Goal: Task Accomplishment & Management: Use online tool/utility

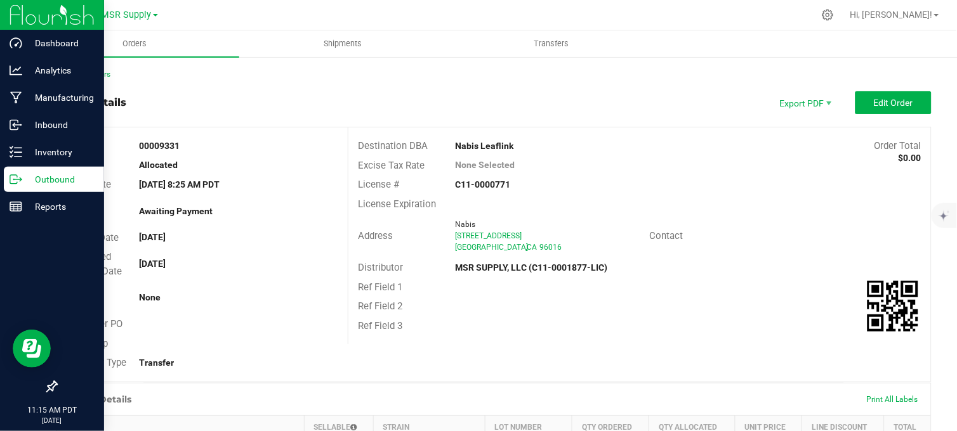
click at [18, 180] on icon at bounding box center [16, 179] width 13 height 13
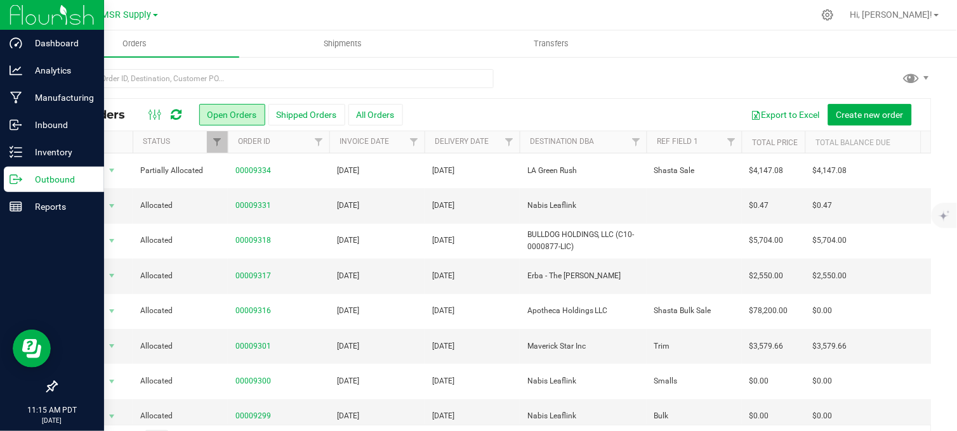
click at [548, 86] on div at bounding box center [493, 83] width 875 height 29
click at [836, 112] on span "Create new order" at bounding box center [869, 115] width 67 height 10
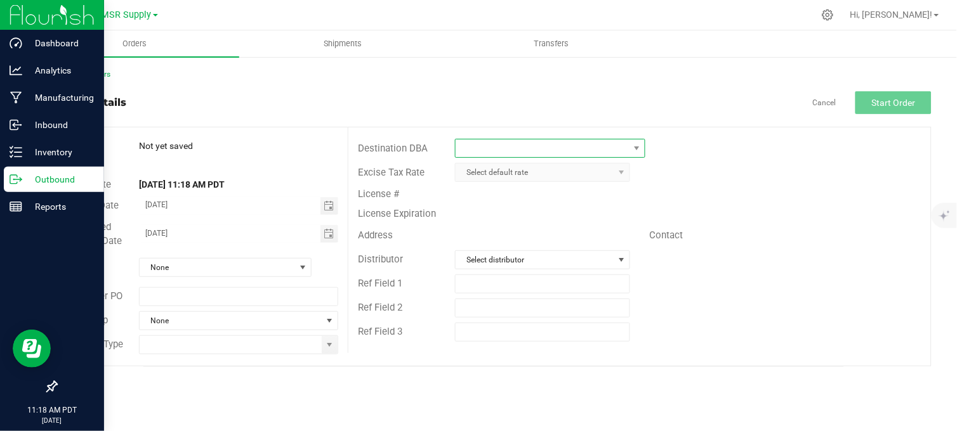
click at [499, 152] on span at bounding box center [541, 149] width 173 height 18
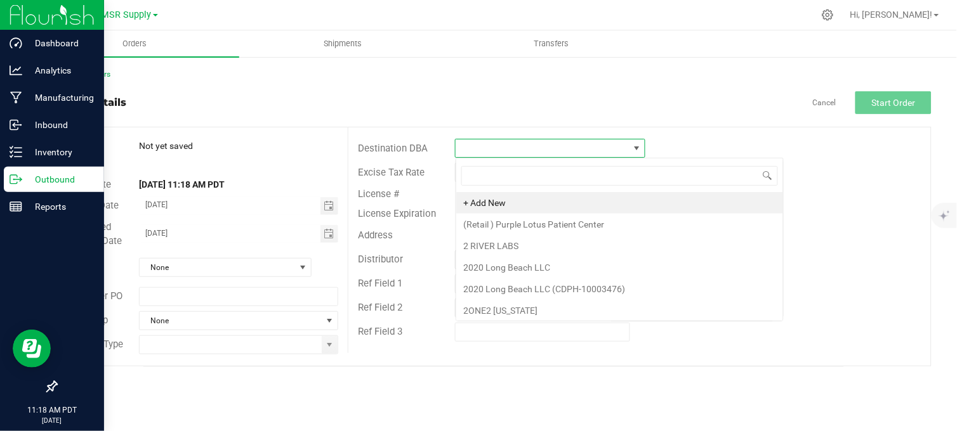
scroll to position [19, 189]
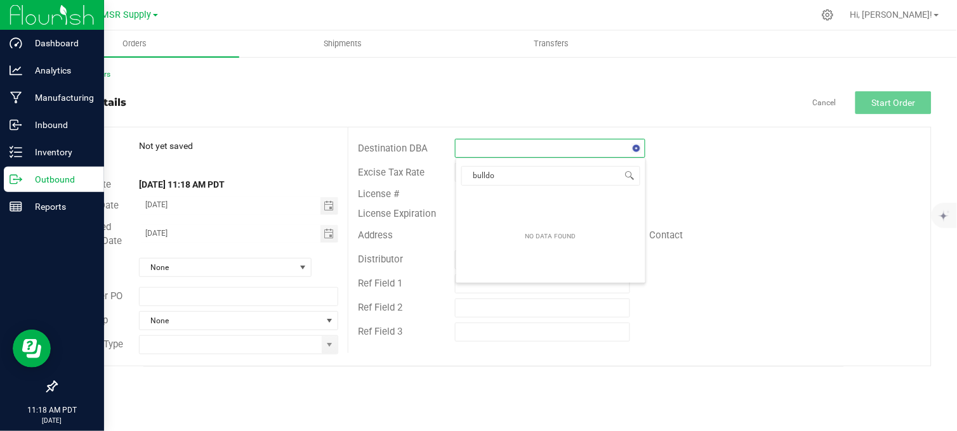
type input "bulldog"
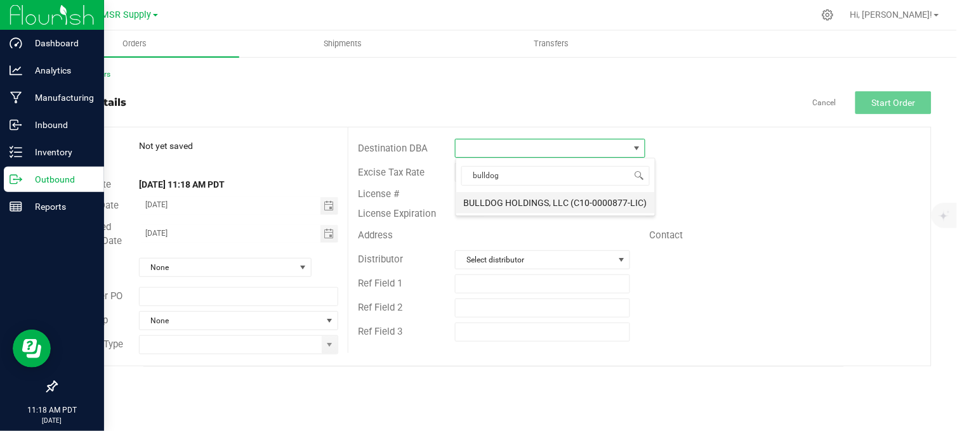
click at [501, 207] on li "BULLDOG HOLDINGS, LLC (C10-0000877-LIC)" at bounding box center [555, 203] width 199 height 22
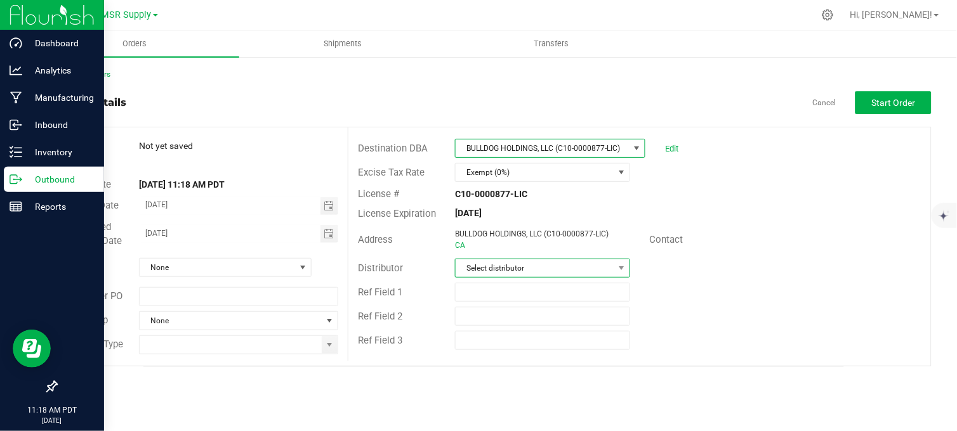
click at [516, 267] on span "Select distributor" at bounding box center [534, 268] width 158 height 18
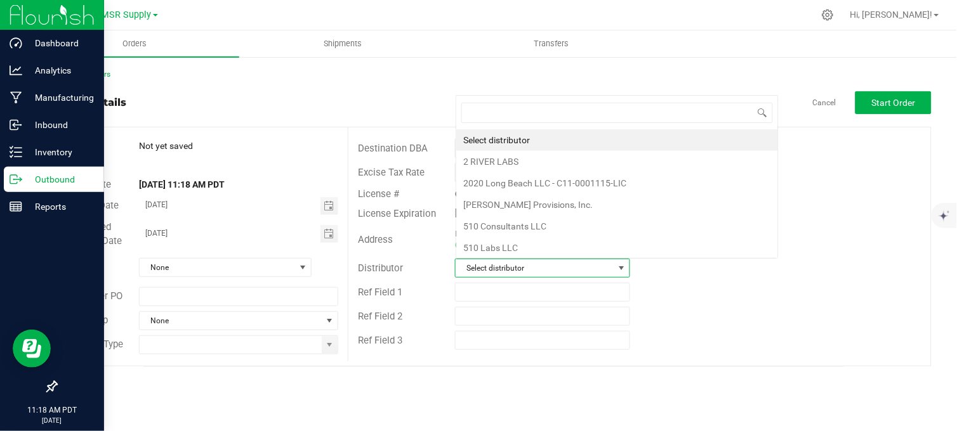
scroll to position [19, 173]
type input "msr"
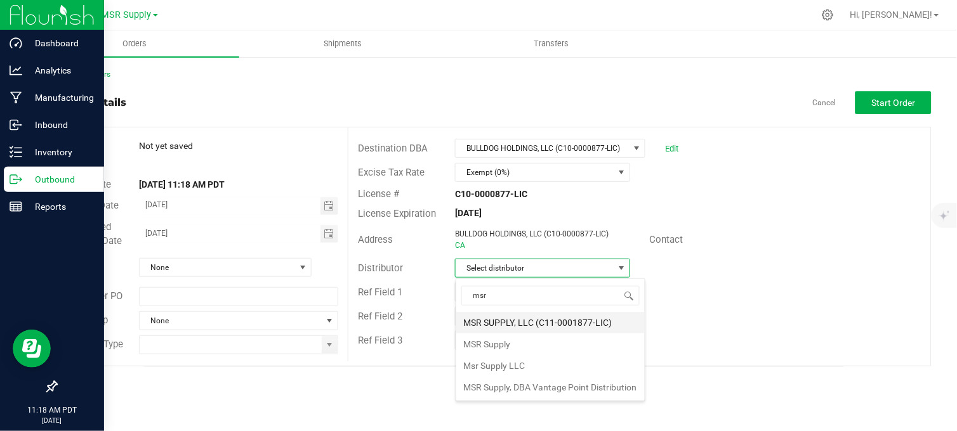
click at [499, 313] on li "MSR SUPPLY, LLC (C11-0001877-LIC)" at bounding box center [550, 323] width 188 height 22
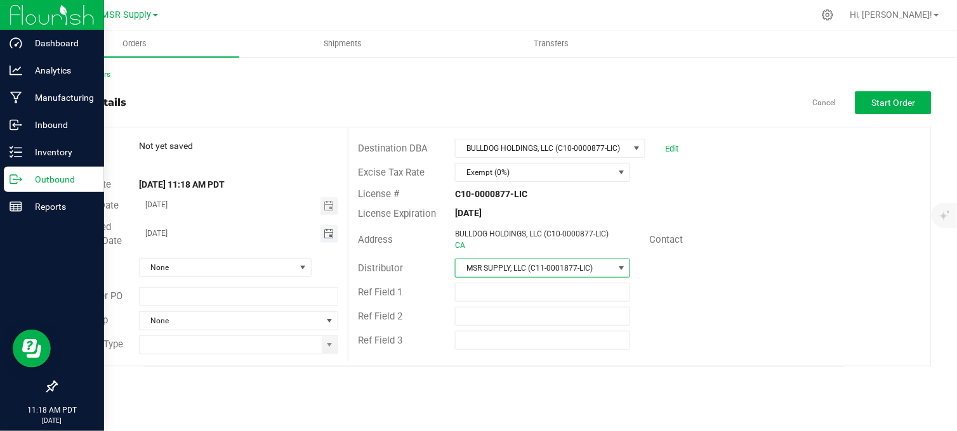
click at [328, 233] on span "Toggle calendar" at bounding box center [328, 234] width 10 height 10
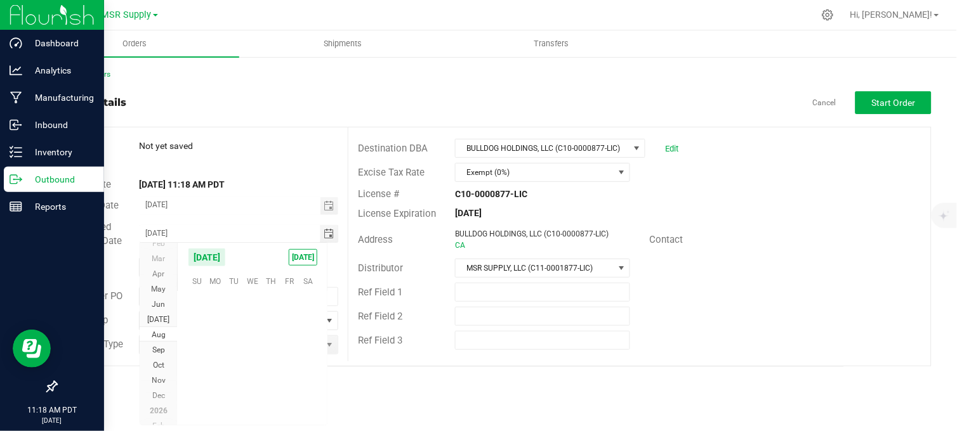
scroll to position [205582, 0]
click at [249, 372] on span "27" at bounding box center [252, 378] width 18 height 20
type input "[DATE]"
click at [281, 181] on div "[DATE] 11:18 AM PDT" at bounding box center [238, 184] width 218 height 13
click at [263, 265] on span "None" at bounding box center [217, 268] width 155 height 18
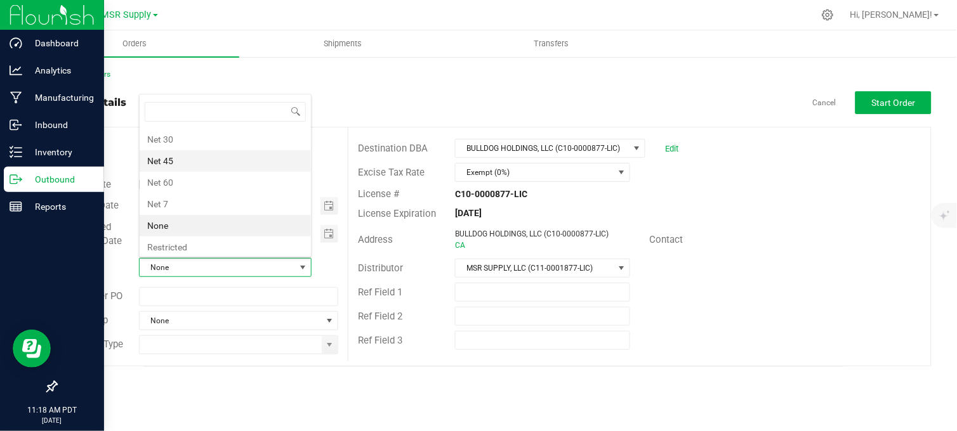
scroll to position [242, 0]
click at [187, 142] on li "Net 30" at bounding box center [225, 137] width 171 height 22
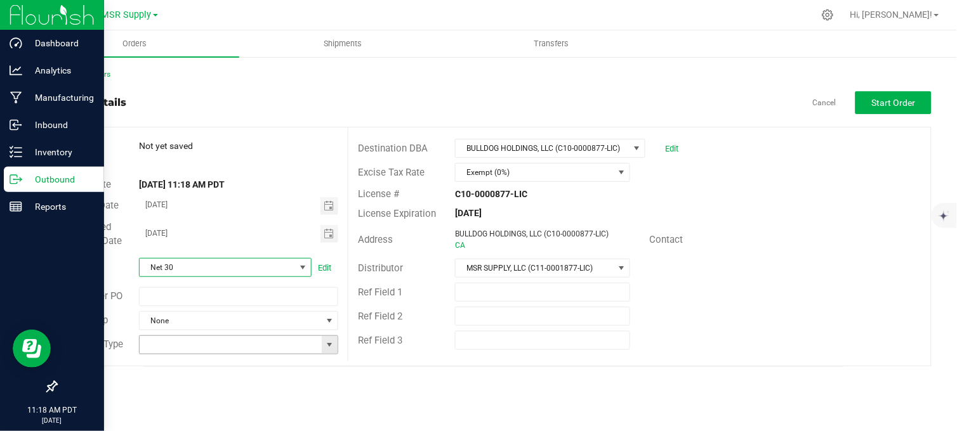
click at [325, 345] on span at bounding box center [330, 345] width 10 height 10
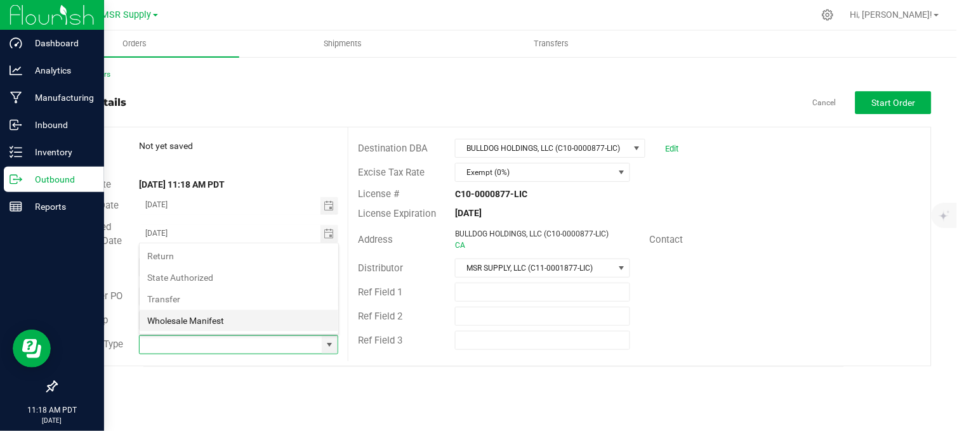
scroll to position [19, 197]
click at [213, 325] on li "Wholesale Manifest" at bounding box center [239, 321] width 199 height 22
type input "Wholesale Manifest"
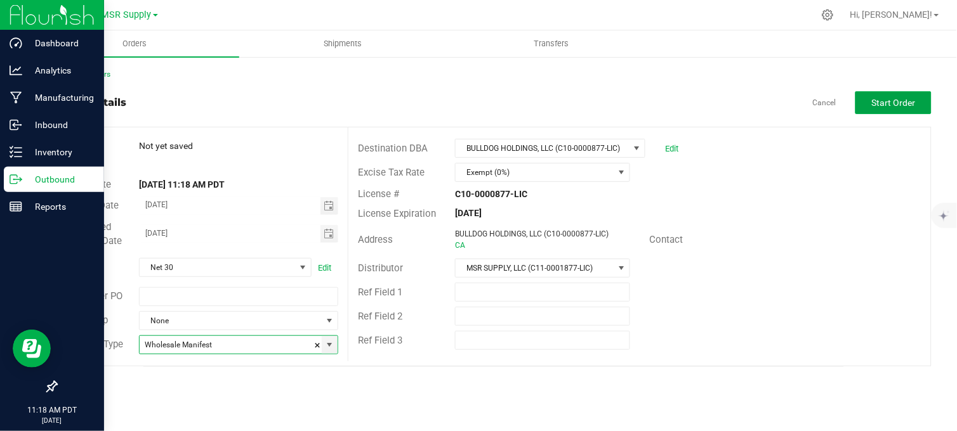
drag, startPoint x: 917, startPoint y: 97, endPoint x: 755, endPoint y: 143, distance: 167.6
click at [916, 98] on button "Start Order" at bounding box center [893, 102] width 76 height 23
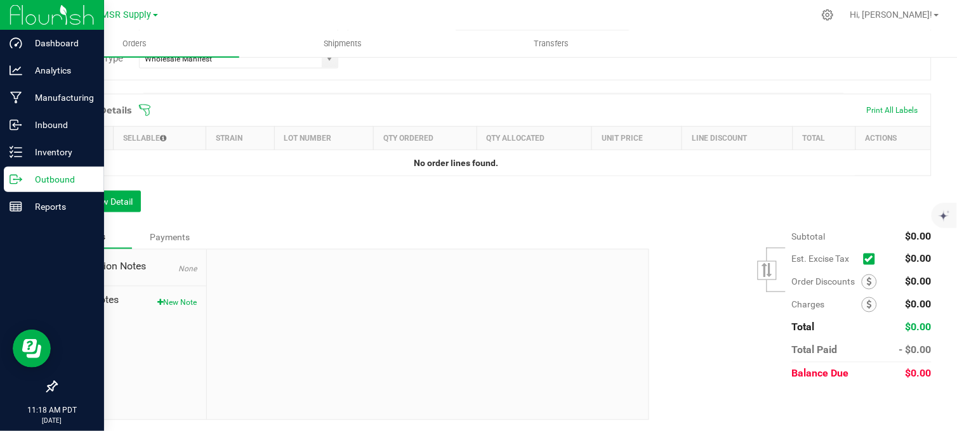
scroll to position [321, 0]
click at [110, 193] on button "Add New Detail" at bounding box center [98, 201] width 85 height 22
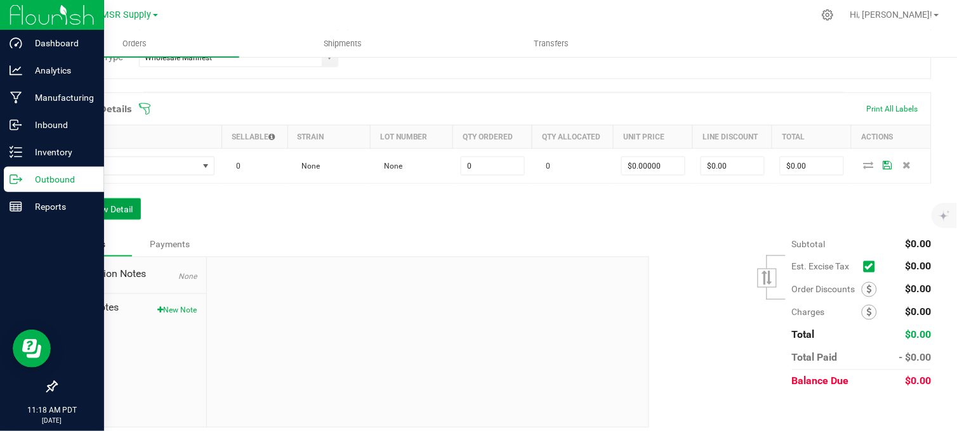
click at [112, 209] on button "Add New Detail" at bounding box center [98, 210] width 85 height 22
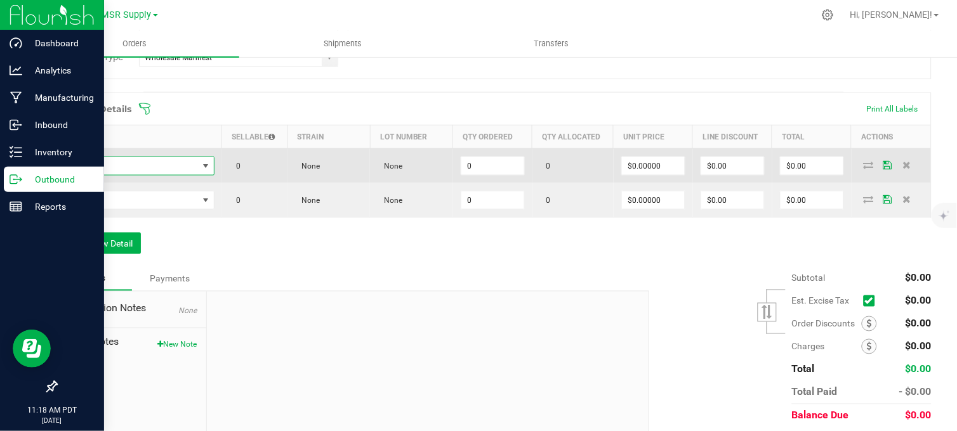
click at [147, 166] on span "NO DATA FOUND" at bounding box center [131, 166] width 133 height 18
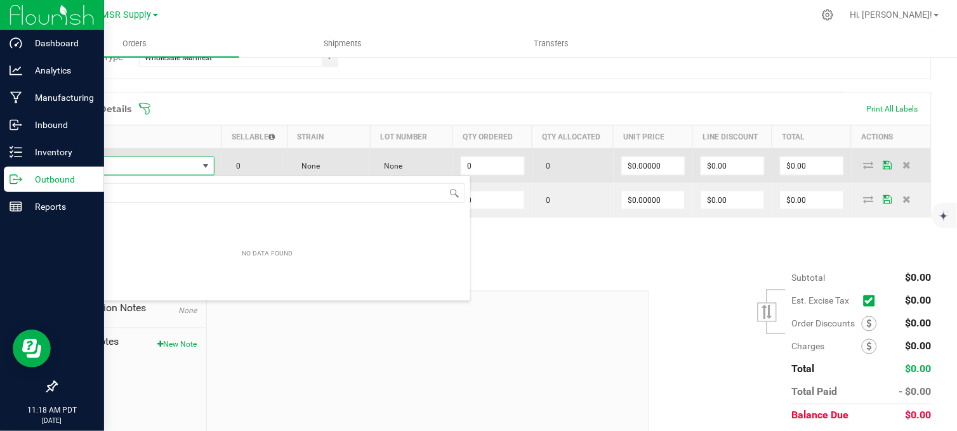
scroll to position [19, 148]
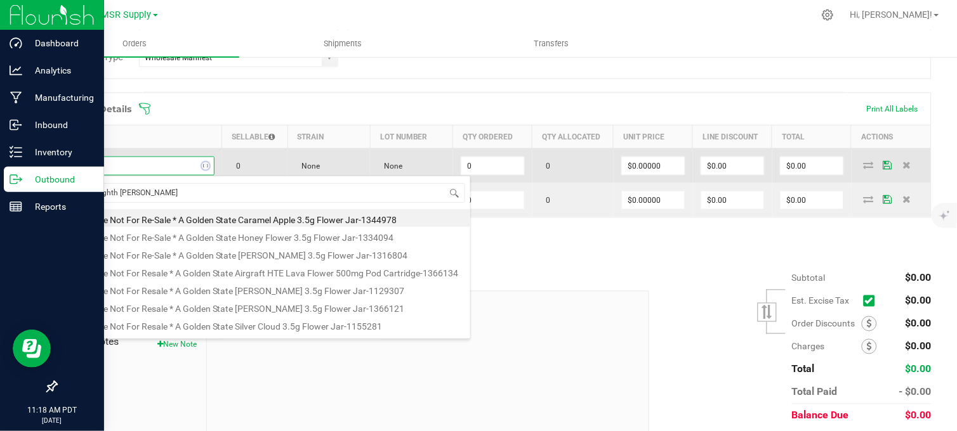
type input "ags eighth [PERSON_NAME]"
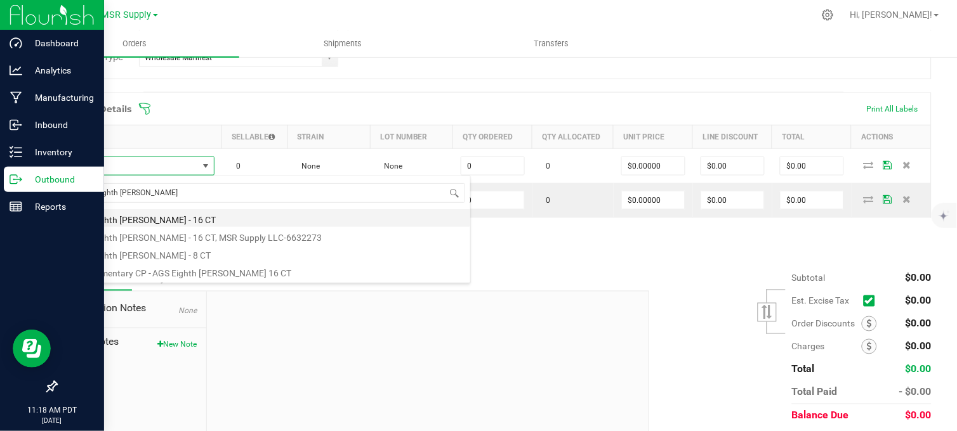
drag, startPoint x: 195, startPoint y: 220, endPoint x: 377, endPoint y: 218, distance: 182.1
click at [197, 219] on li "AGS Eighth [PERSON_NAME] - 16 CT" at bounding box center [267, 218] width 405 height 18
type input "0 ea"
type input "$30.00000"
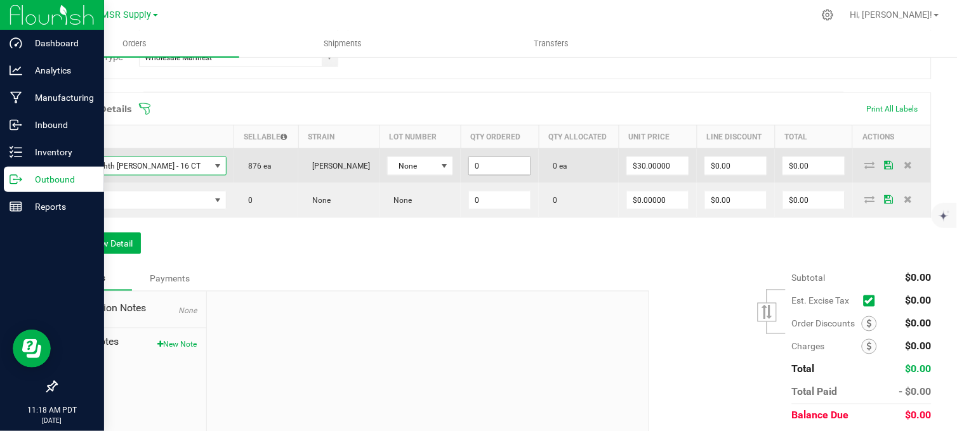
click at [473, 173] on input "0" at bounding box center [500, 166] width 62 height 18
type input "1"
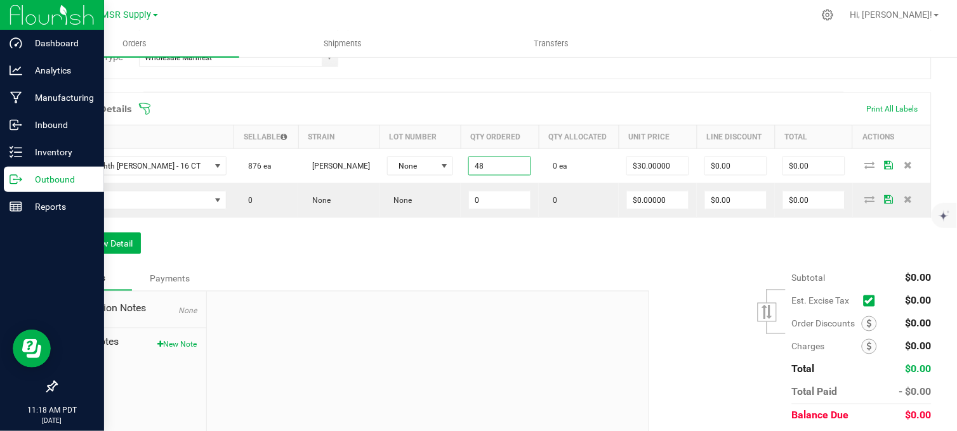
type input "48 ea"
type input "$1,440.00"
click at [506, 252] on div "Order Details Print All Labels Item Sellable Strain Lot Number Qty Ordered Qty …" at bounding box center [493, 180] width 875 height 174
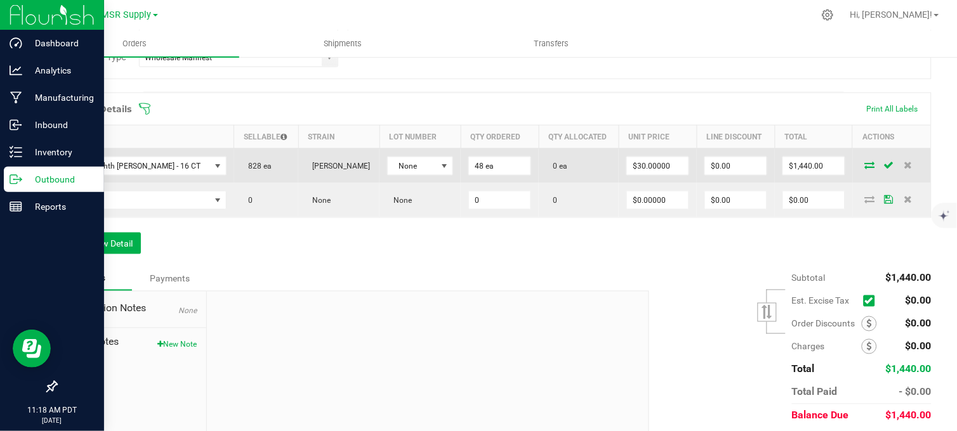
click at [865, 169] on icon at bounding box center [870, 165] width 10 height 8
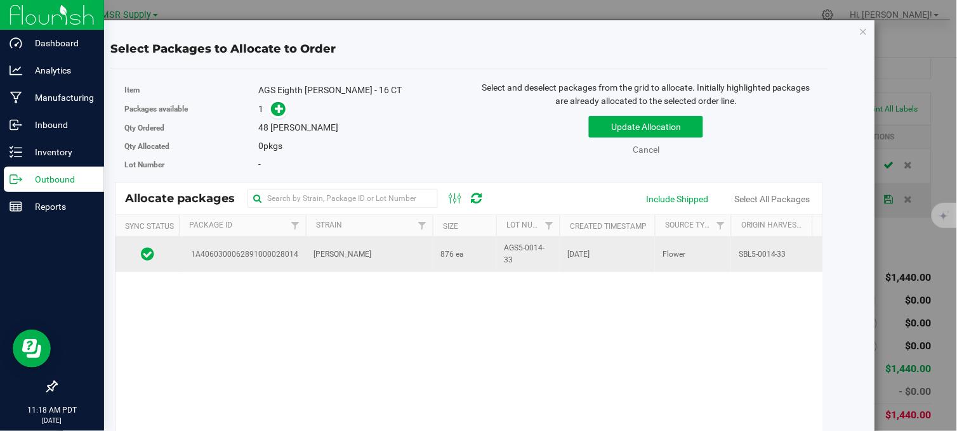
click at [406, 260] on td "[PERSON_NAME]" at bounding box center [369, 254] width 127 height 34
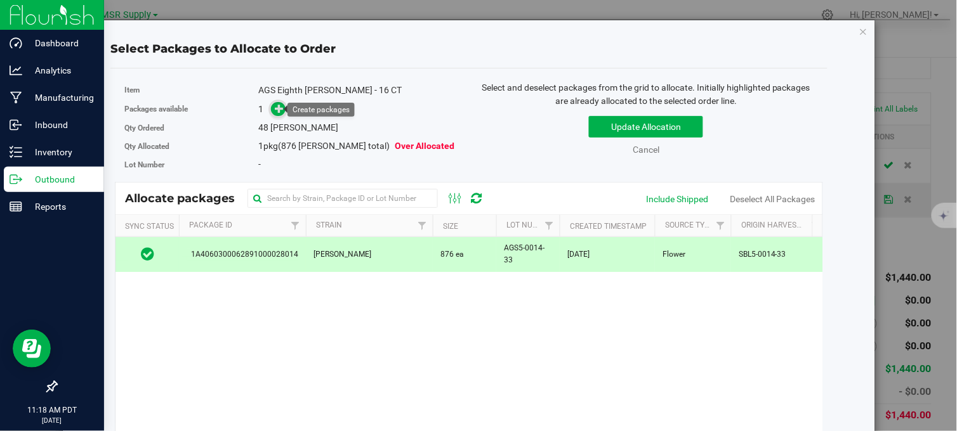
click at [275, 105] on icon at bounding box center [279, 108] width 9 height 9
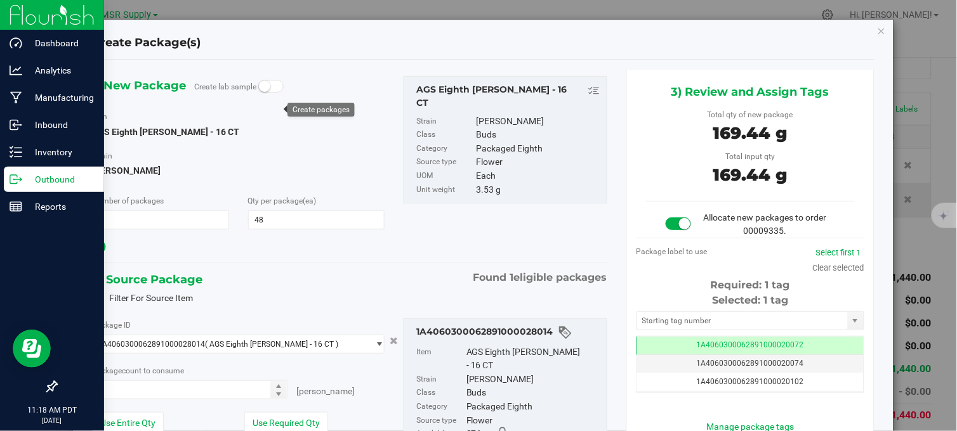
type input "48 ea"
click at [717, 325] on input "text" at bounding box center [742, 321] width 211 height 18
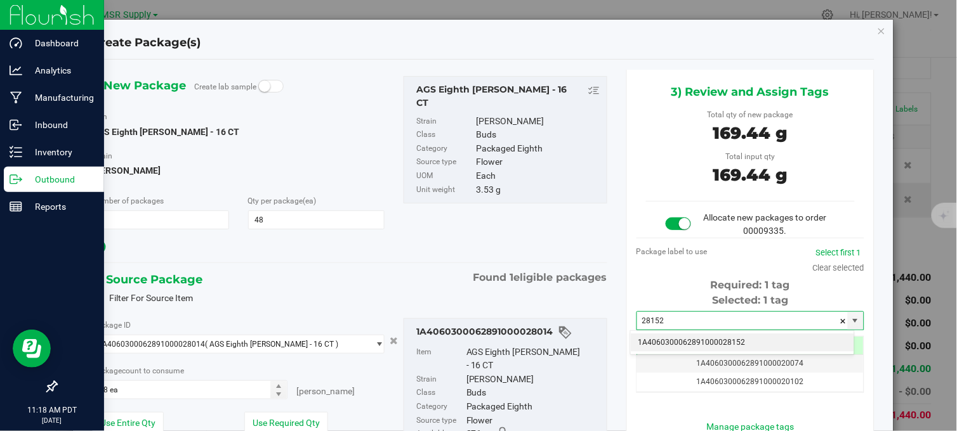
click at [717, 339] on li "1A4060300062891000028152" at bounding box center [741, 343] width 223 height 19
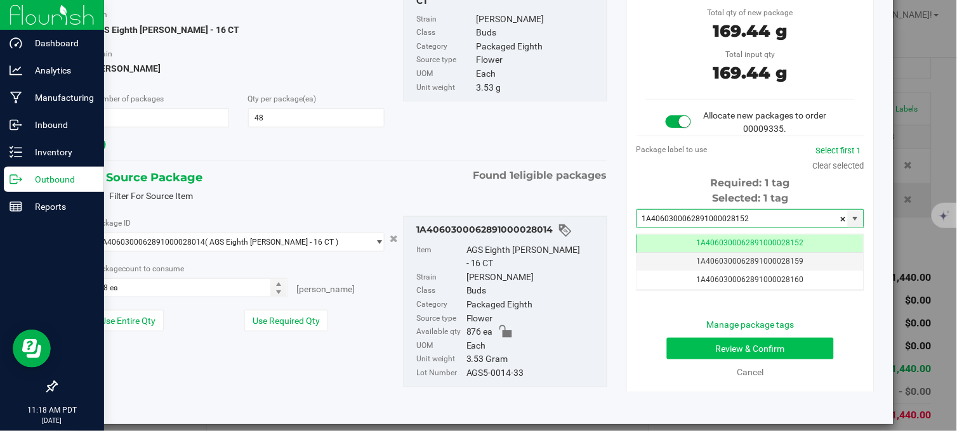
type input "1A4060300062891000028152"
click at [700, 344] on button "Review & Confirm" at bounding box center [750, 349] width 167 height 22
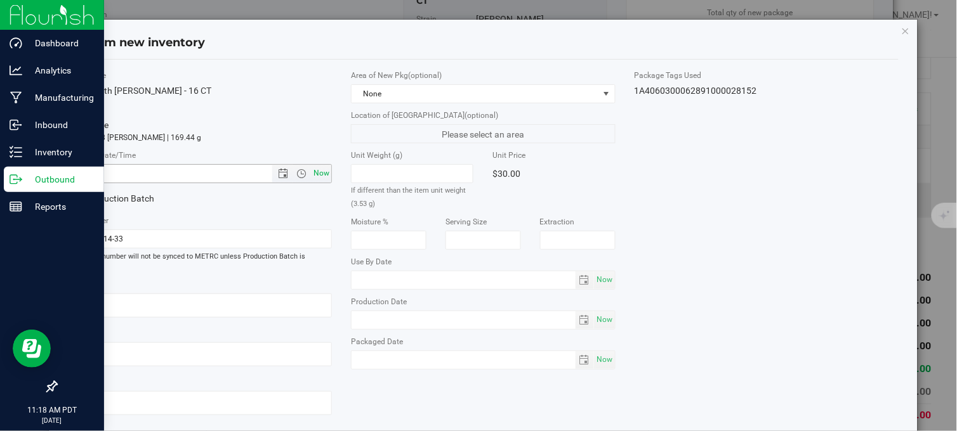
click at [320, 175] on span "Now" at bounding box center [322, 173] width 22 height 18
type input "[DATE] 11:18 AM"
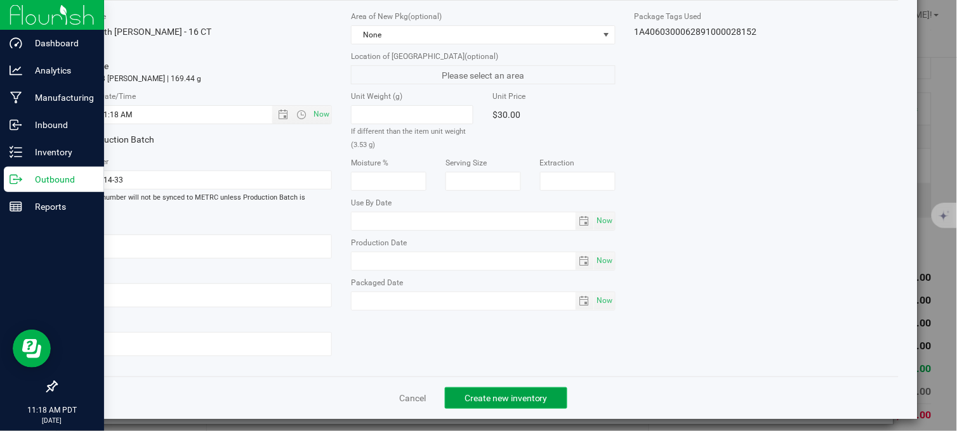
click at [458, 388] on button "Create new inventory" at bounding box center [506, 399] width 122 height 22
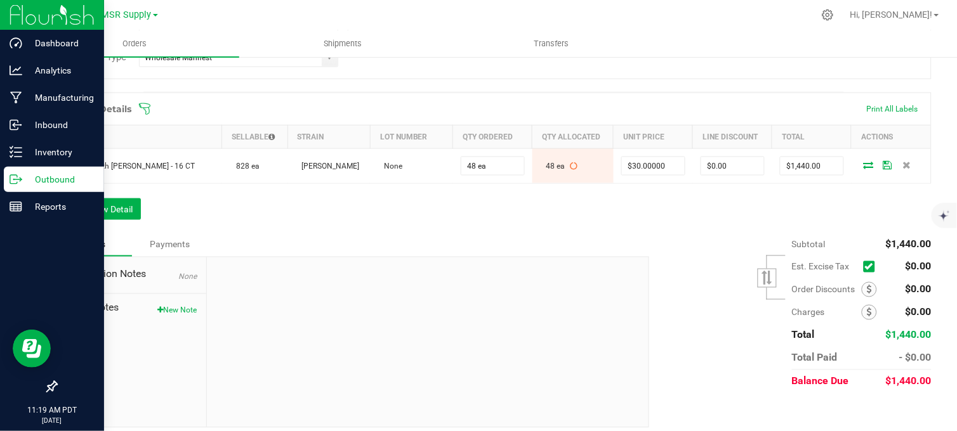
drag, startPoint x: 187, startPoint y: 322, endPoint x: 199, endPoint y: 326, distance: 12.8
click at [186, 317] on button "New Note" at bounding box center [176, 310] width 39 height 11
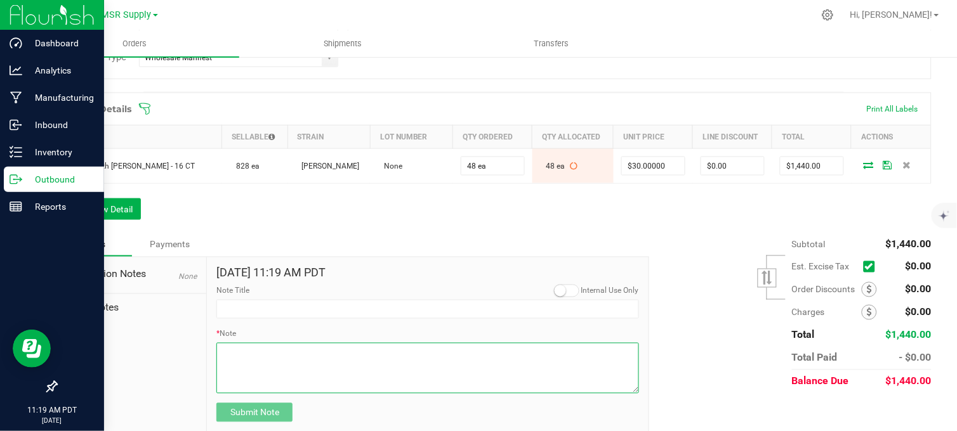
click at [258, 370] on textarea "* Note" at bounding box center [427, 368] width 422 height 51
paste textarea "Domestic Wire and ACH Instructions Beneficiary Name: MSR Supply LLC Beneficiary…"
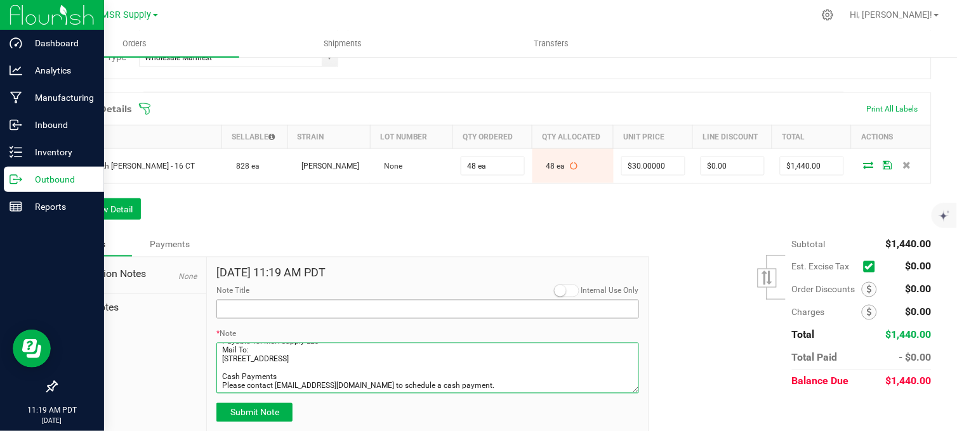
type textarea "Domestic Wire and ACH Instructions Beneficiary Name: MSR Supply LLC Beneficiary…"
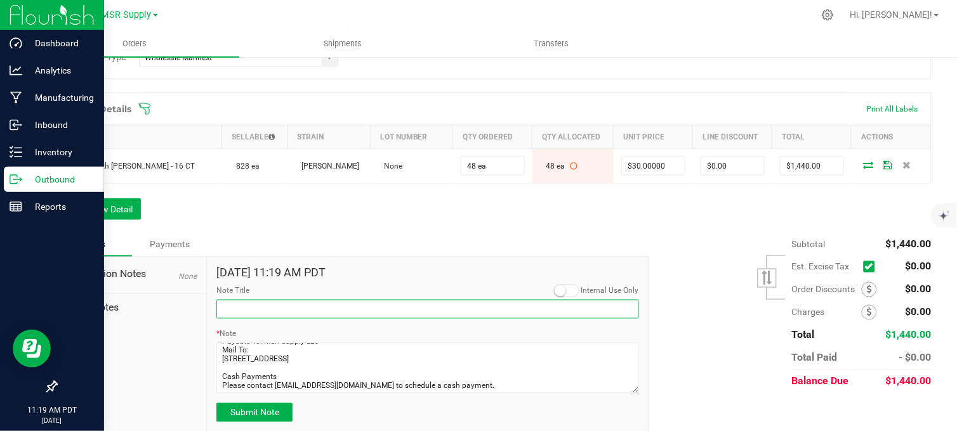
click at [254, 315] on input "Note Title" at bounding box center [427, 309] width 422 height 19
type input "Payment Details"
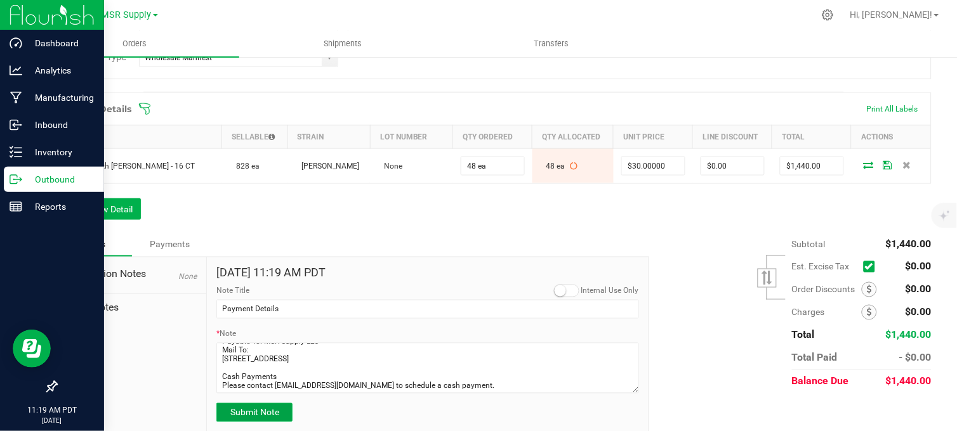
click at [259, 418] on span "Submit Note" at bounding box center [254, 413] width 49 height 10
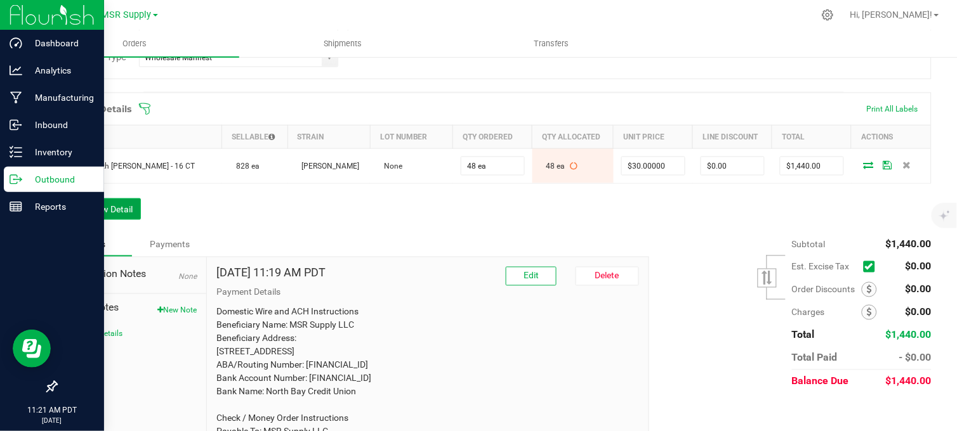
click at [82, 213] on button "Add New Detail" at bounding box center [98, 210] width 85 height 22
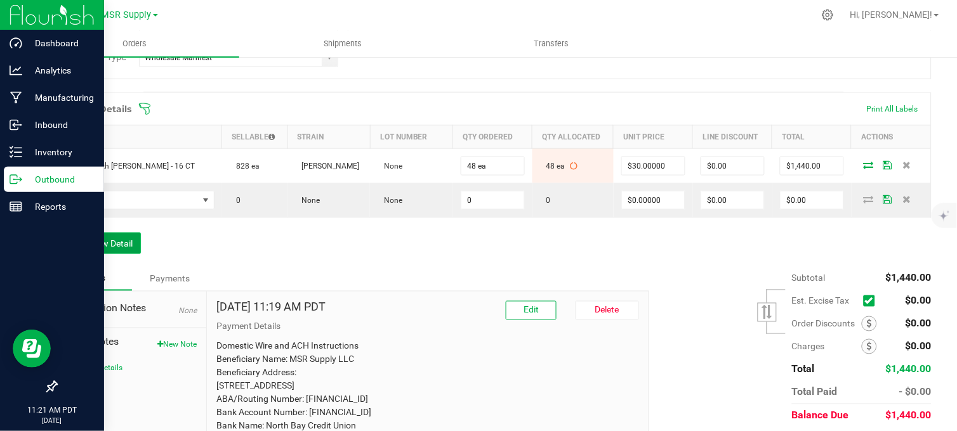
click at [87, 248] on button "Add New Detail" at bounding box center [98, 244] width 85 height 22
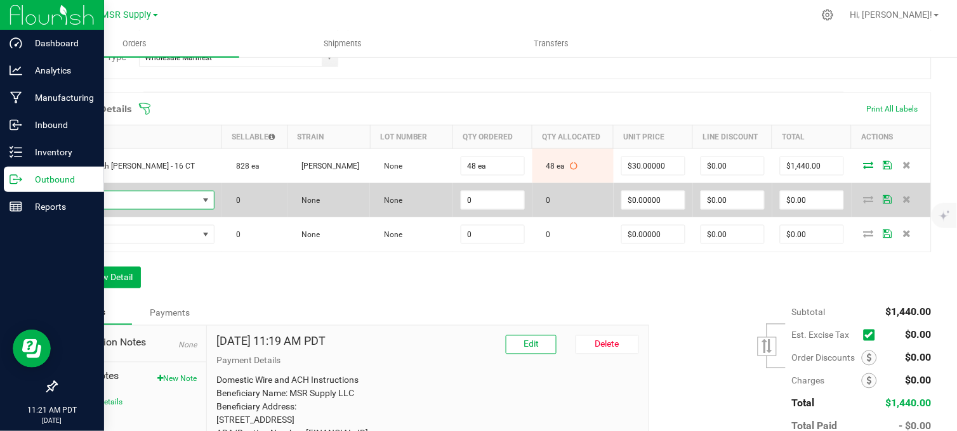
click at [98, 209] on span "NO DATA FOUND" at bounding box center [131, 201] width 133 height 18
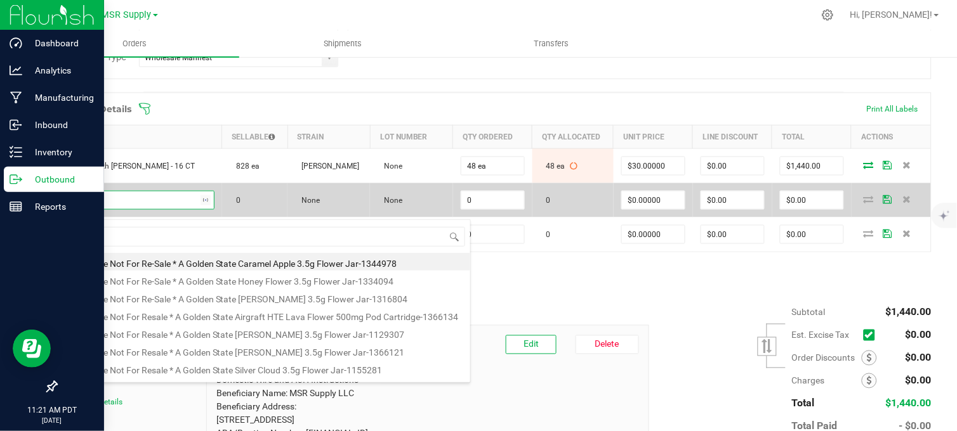
scroll to position [19, 146]
type input "alpine"
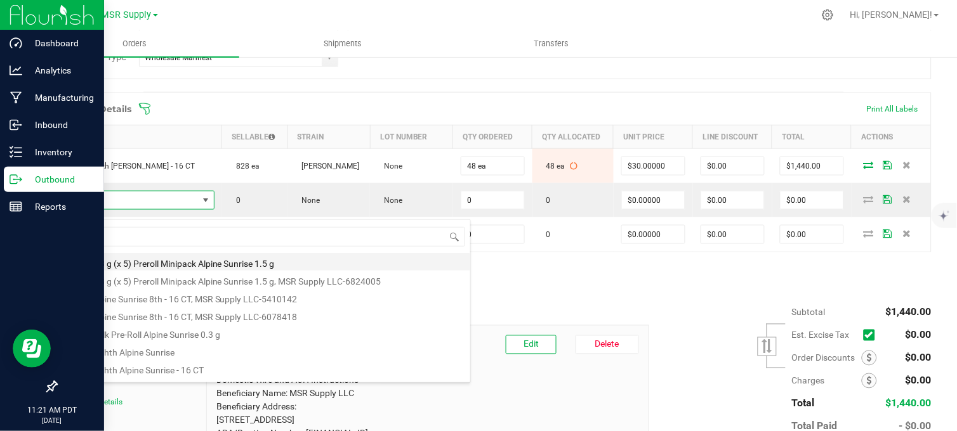
click at [203, 259] on li "AGS 0.3 g (x 5) Preroll Minipack Alpine Sunrise 1.5 g" at bounding box center [267, 262] width 405 height 18
type input "0 ea"
type input "$12.75000"
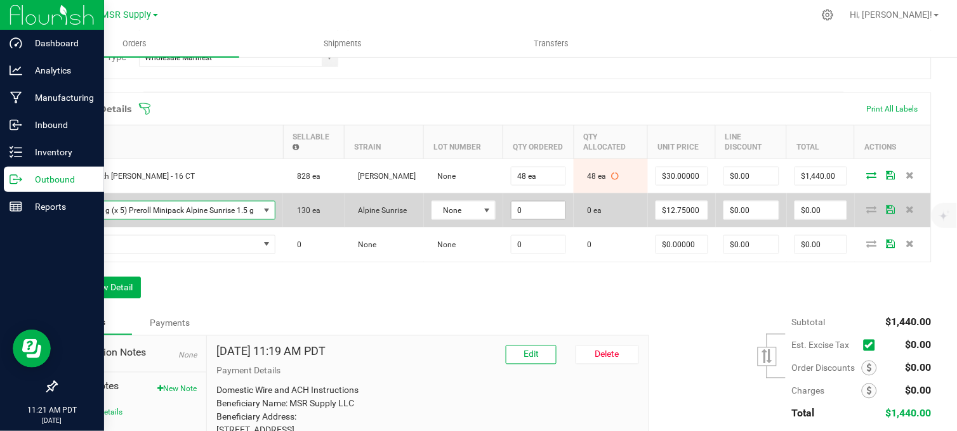
click at [528, 219] on input "0" at bounding box center [538, 211] width 54 height 18
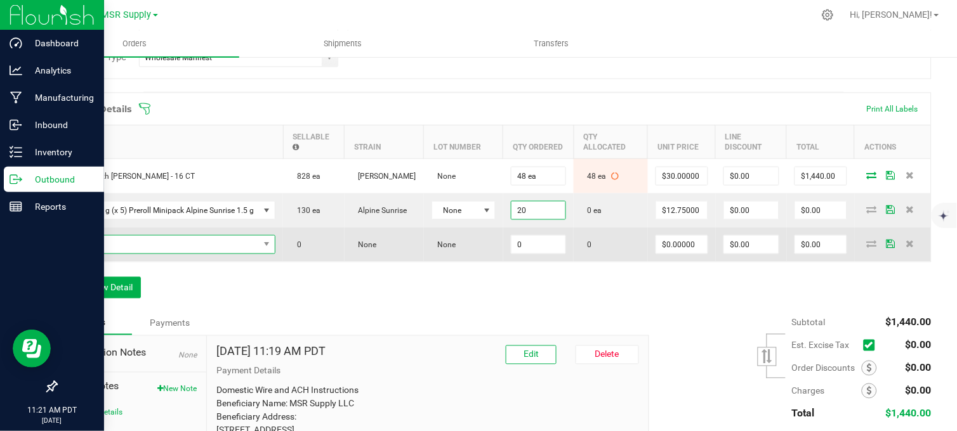
type input "20 ea"
type input "$255.00"
click at [244, 249] on span "NO DATA FOUND" at bounding box center [162, 245] width 194 height 18
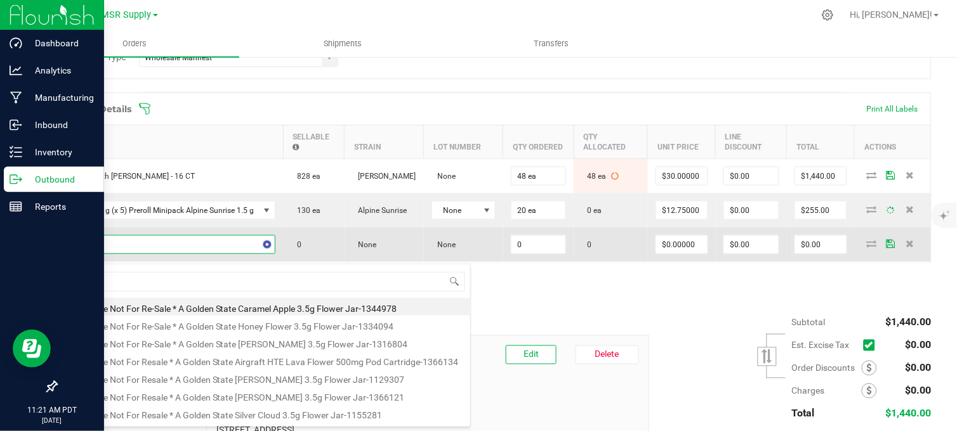
scroll to position [19, 148]
type input "lava"
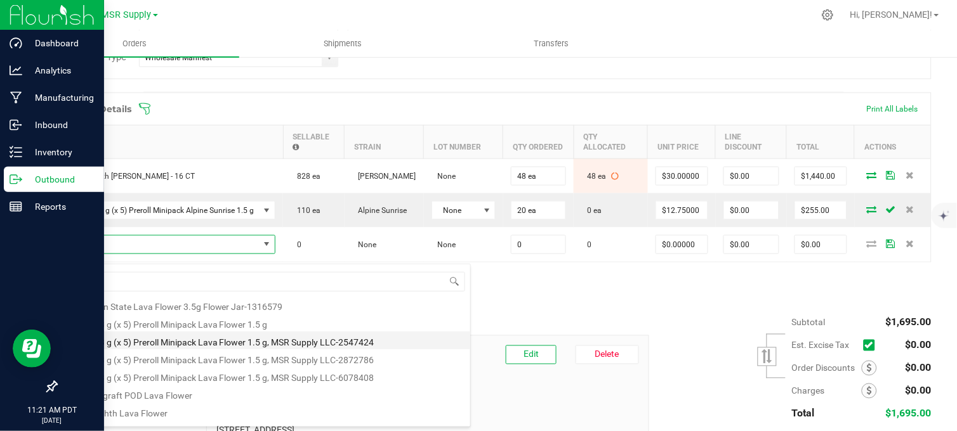
scroll to position [211, 0]
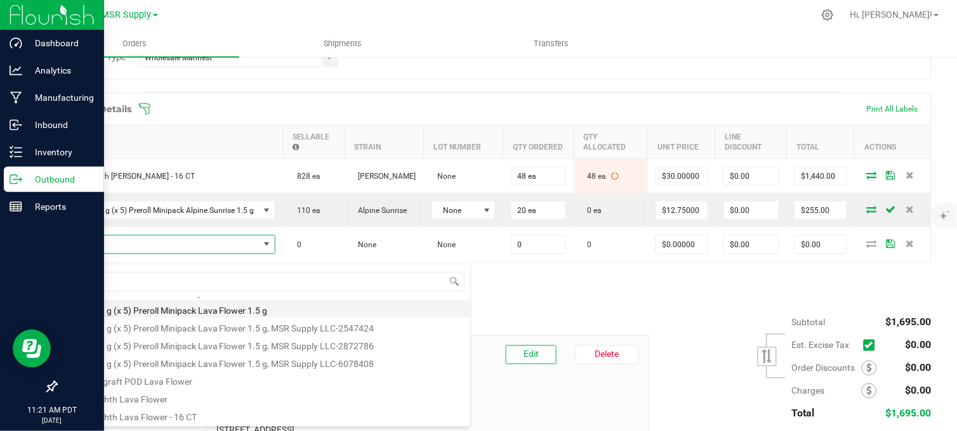
click at [209, 310] on li "AGS 0.3 g (x 5) Preroll Minipack Lava Flower 1.5 g" at bounding box center [267, 309] width 405 height 18
type input "0 ea"
type input "$12.75000"
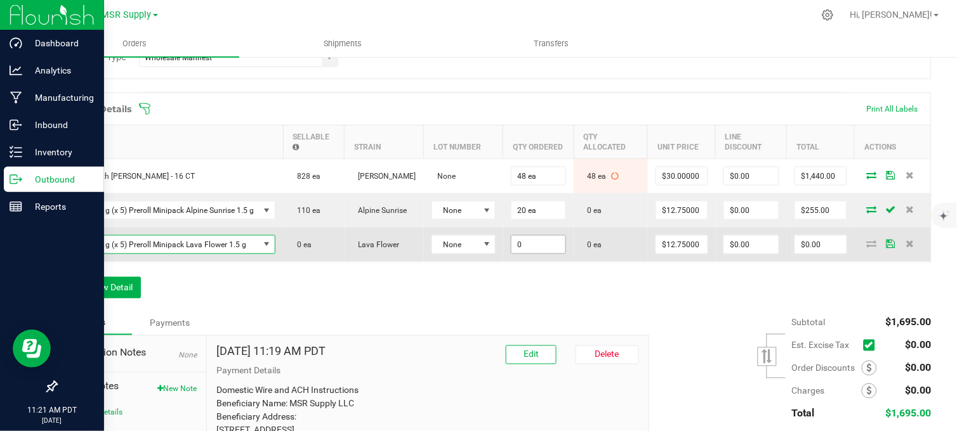
click at [536, 254] on input "0" at bounding box center [538, 245] width 54 height 18
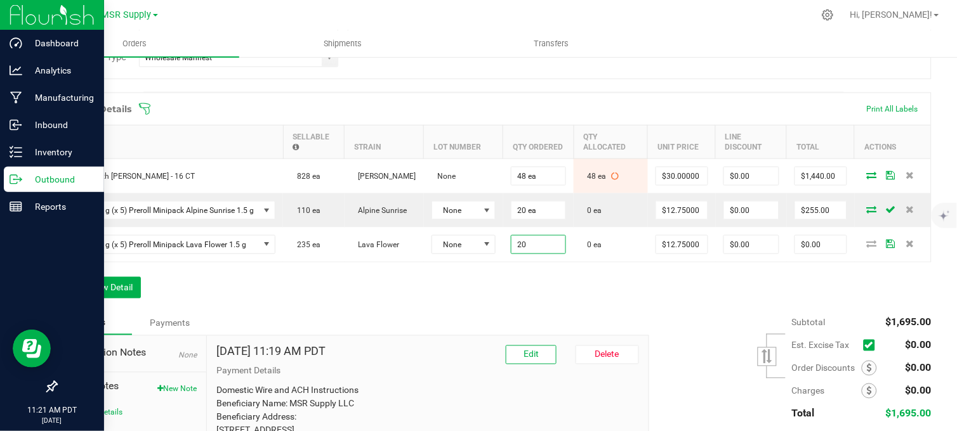
type input "20 ea"
type input "$255.00"
click at [552, 303] on div "Order Details Print All Labels Item Sellable Strain Lot Number Qty Ordered Qty …" at bounding box center [493, 202] width 875 height 219
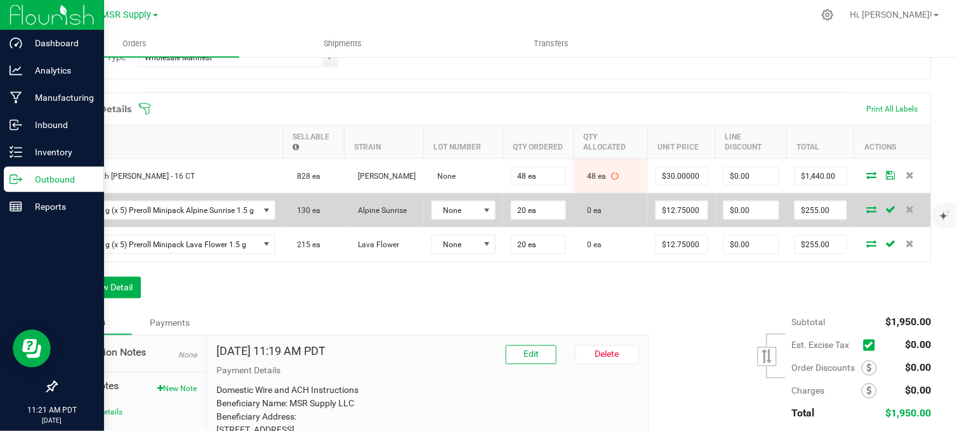
click at [866, 213] on icon at bounding box center [871, 210] width 10 height 8
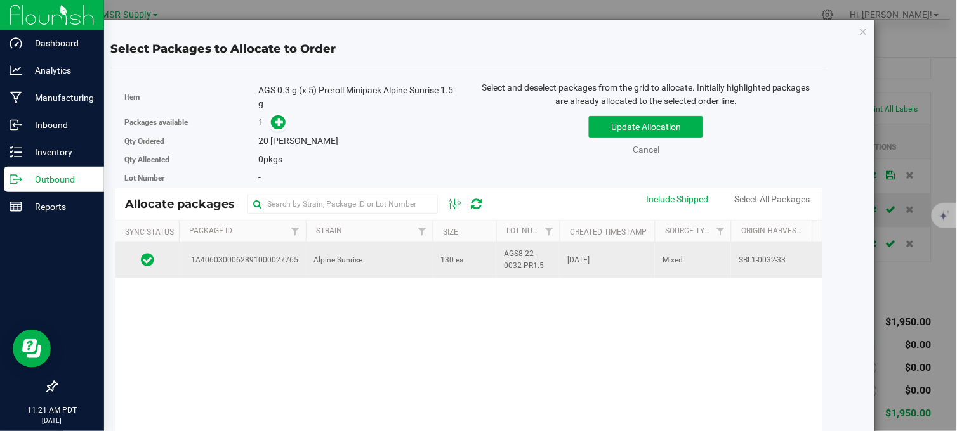
click at [410, 261] on td "Alpine Sunrise" at bounding box center [369, 260] width 127 height 34
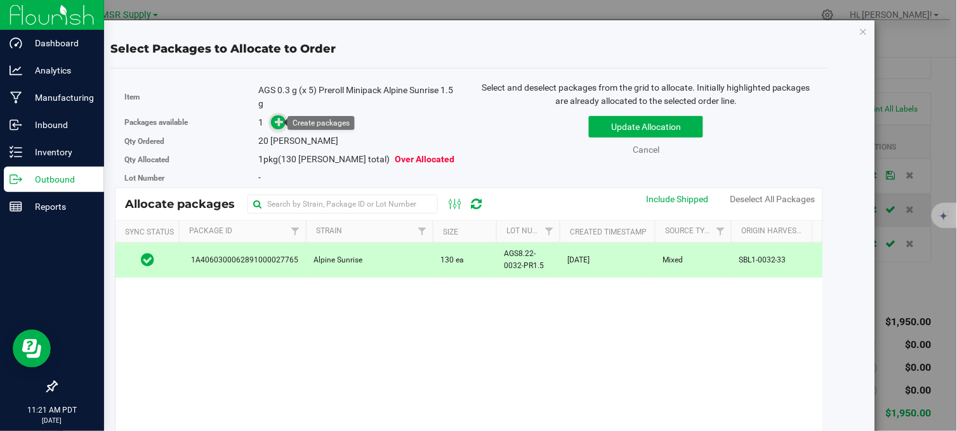
click at [277, 119] on icon at bounding box center [279, 121] width 9 height 9
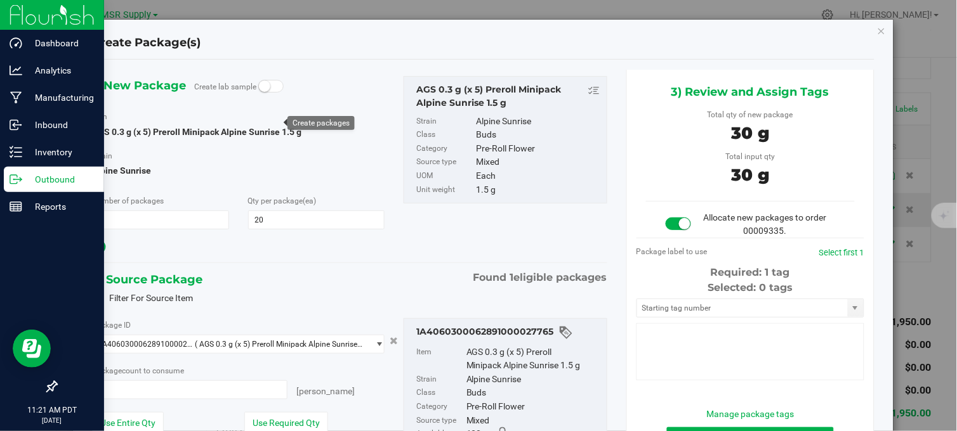
type input "20"
type input "20 ea"
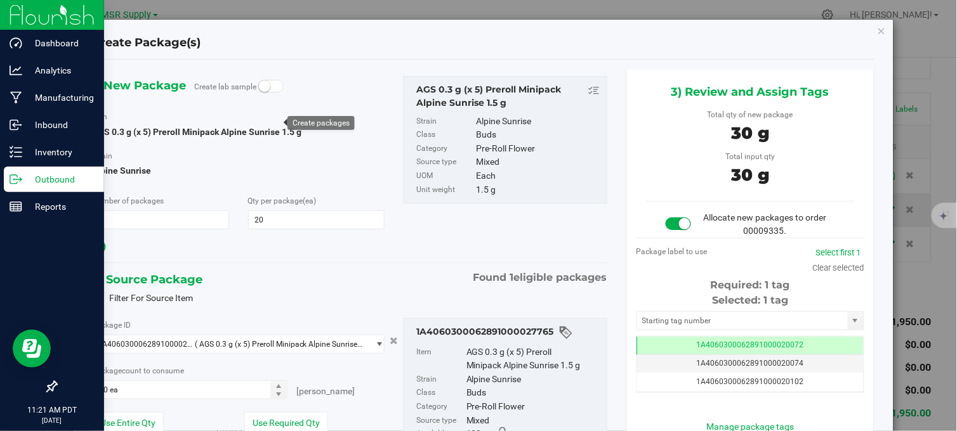
scroll to position [0, -1]
click at [675, 322] on input "text" at bounding box center [742, 321] width 211 height 18
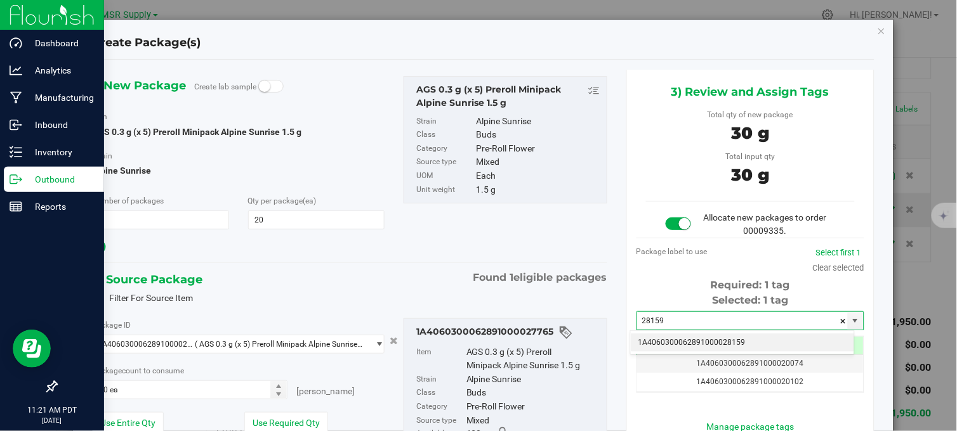
click at [686, 344] on li "1A4060300062891000028159" at bounding box center [741, 343] width 223 height 19
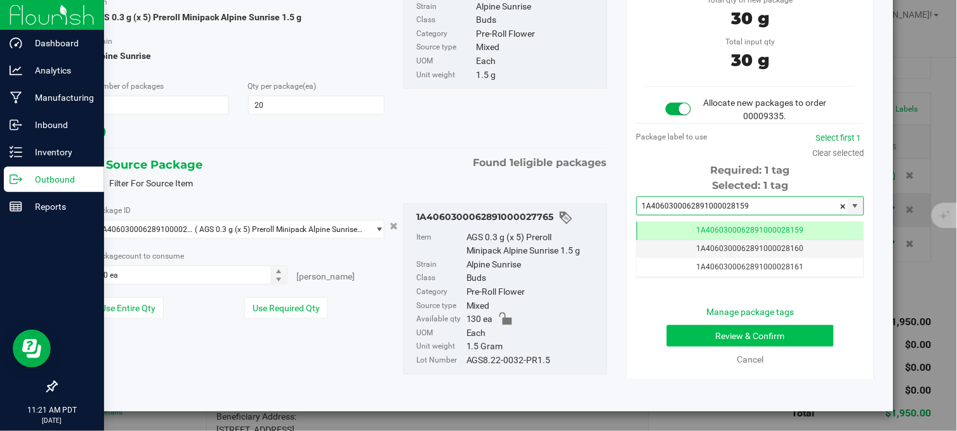
type input "1A4060300062891000028159"
click at [695, 334] on button "Review & Confirm" at bounding box center [750, 336] width 167 height 22
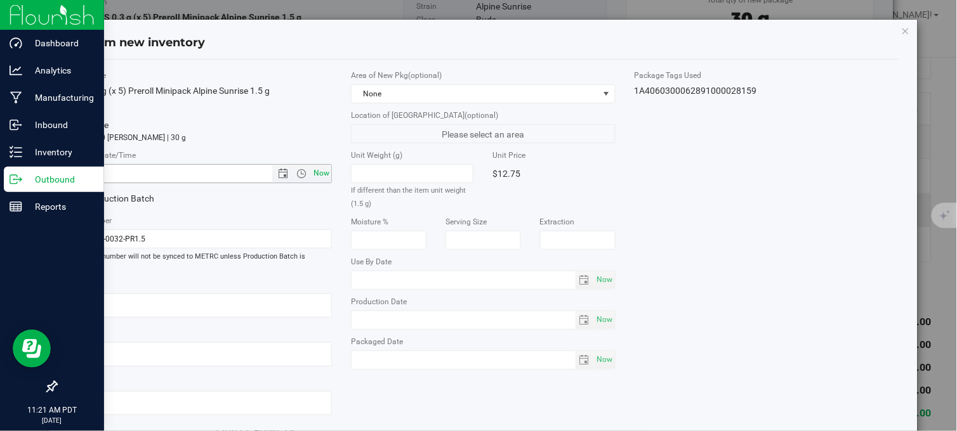
click at [311, 170] on span "Now" at bounding box center [322, 173] width 22 height 18
type input "[DATE] 11:21 AM"
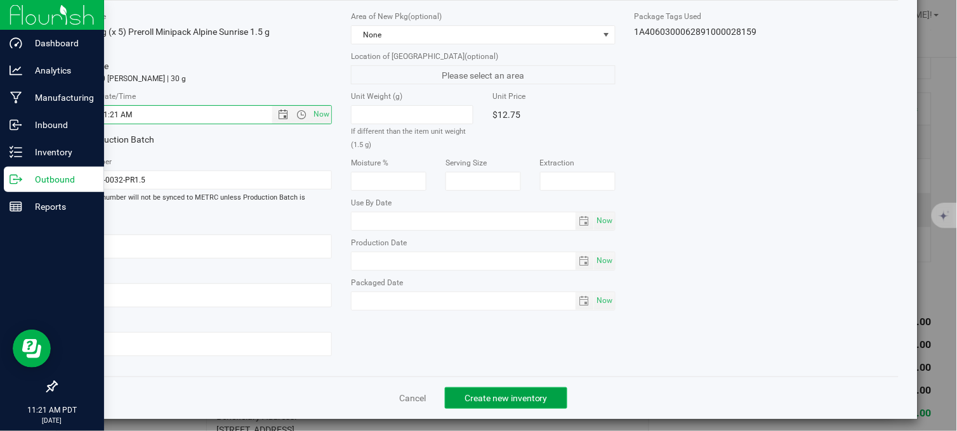
click at [484, 393] on span "Create new inventory" at bounding box center [505, 398] width 83 height 10
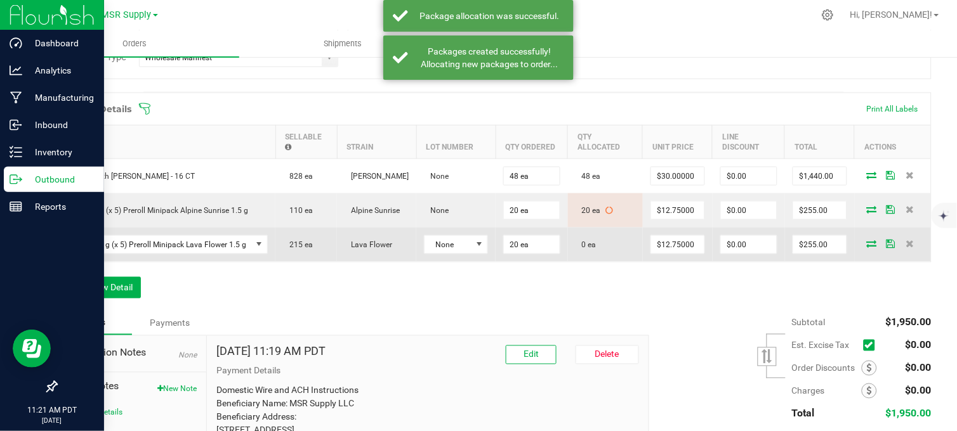
click at [866, 247] on icon at bounding box center [871, 244] width 10 height 8
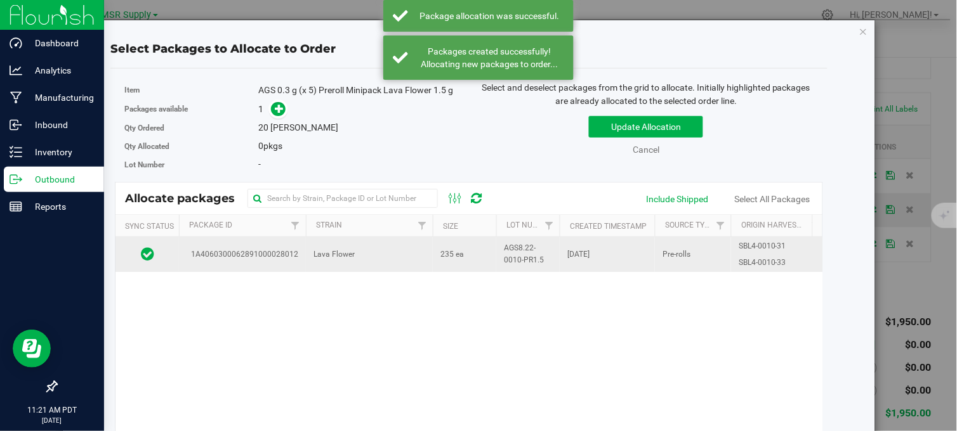
click at [417, 248] on td "Lava Flower" at bounding box center [369, 254] width 127 height 34
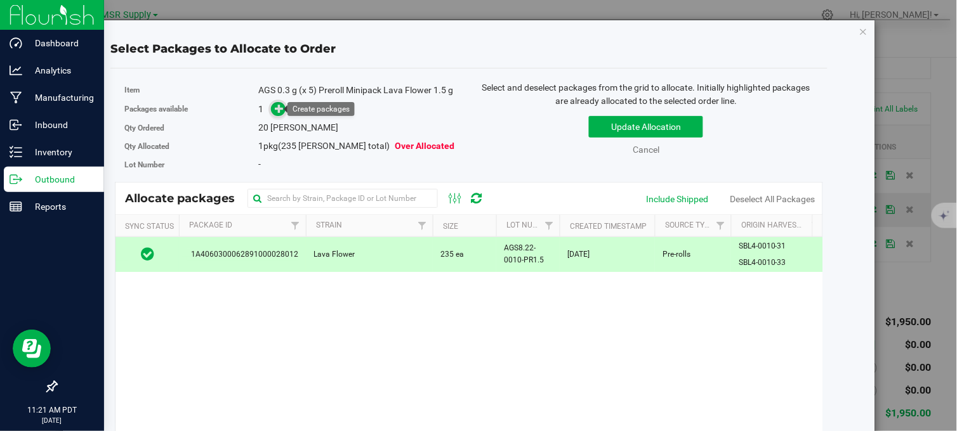
click at [281, 110] on icon at bounding box center [279, 108] width 9 height 9
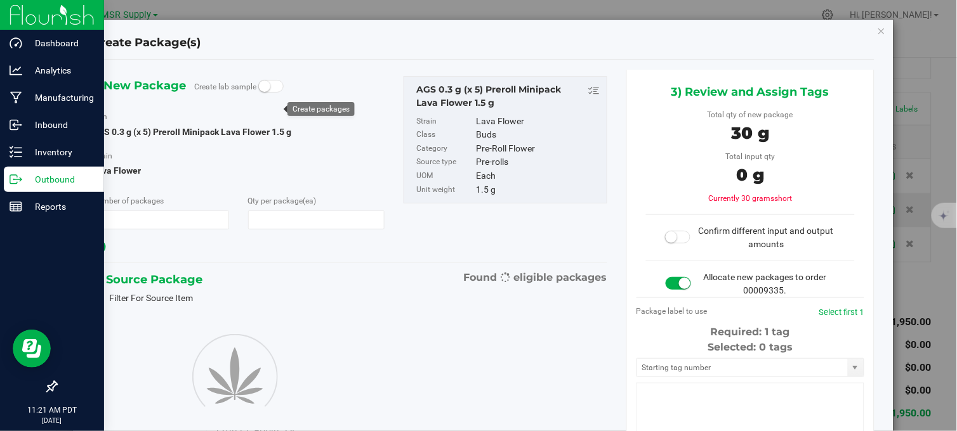
type input "1"
type input "20"
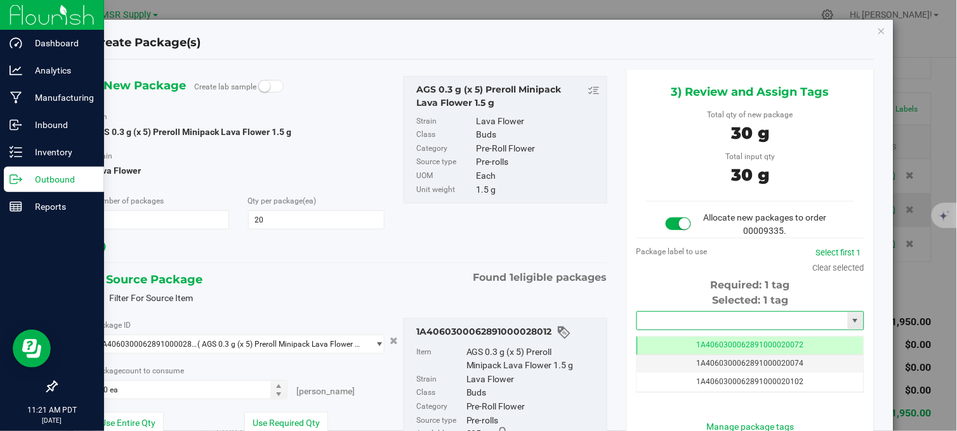
click at [665, 318] on input "text" at bounding box center [742, 321] width 211 height 18
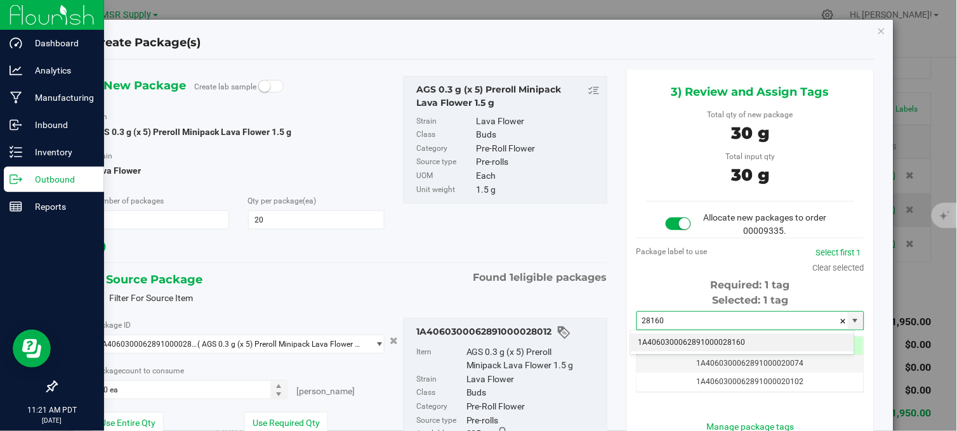
click at [676, 341] on li "1A4060300062891000028160" at bounding box center [741, 343] width 223 height 19
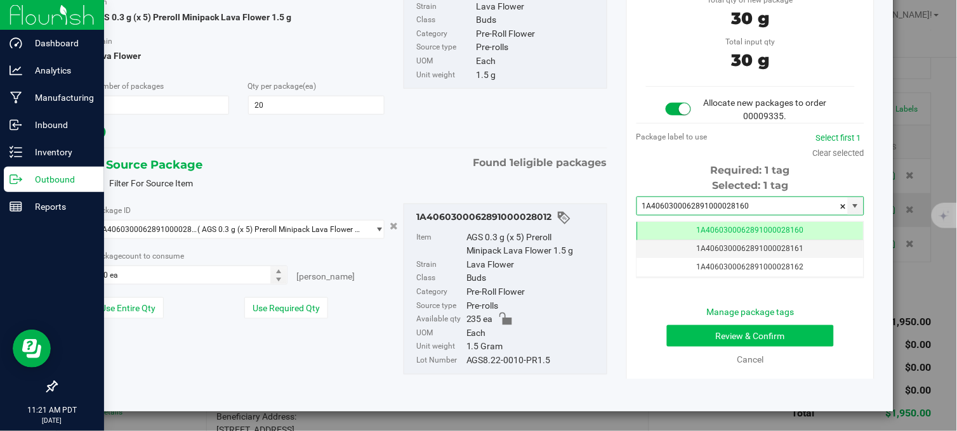
type input "1A4060300062891000028160"
click at [760, 334] on button "Review & Confirm" at bounding box center [750, 336] width 167 height 22
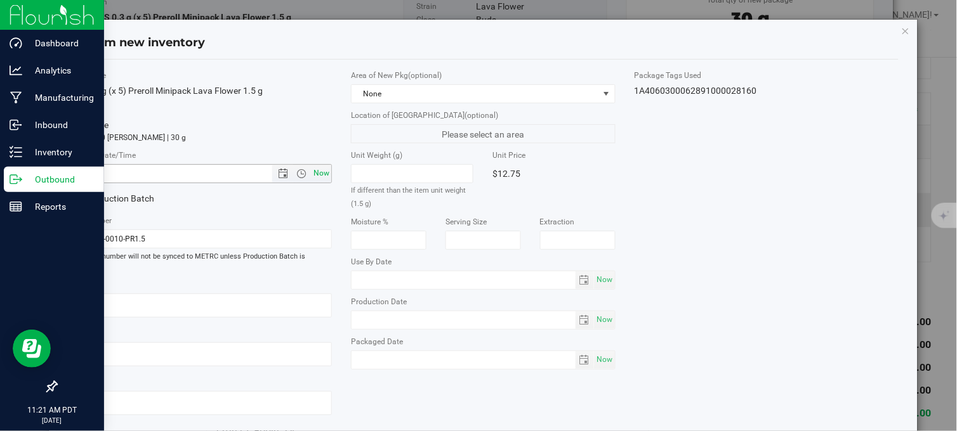
click at [318, 174] on span "Now" at bounding box center [322, 173] width 22 height 18
type input "[DATE] 11:21 AM"
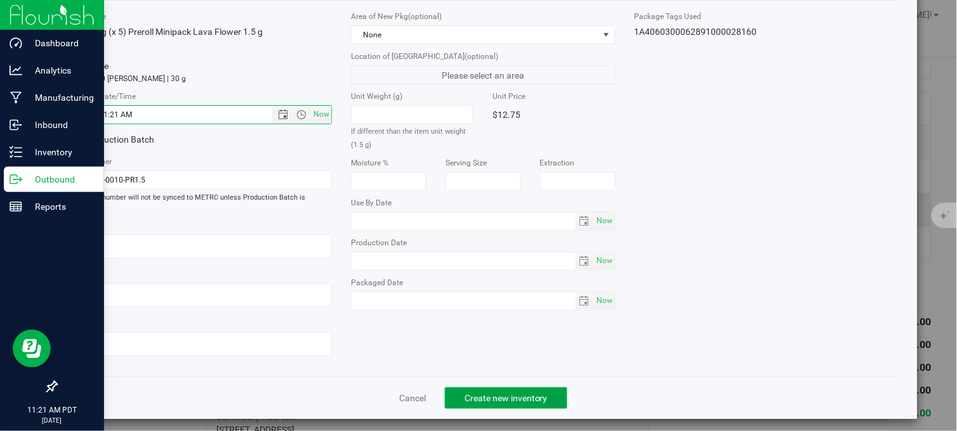
click at [506, 394] on span "Create new inventory" at bounding box center [505, 398] width 83 height 10
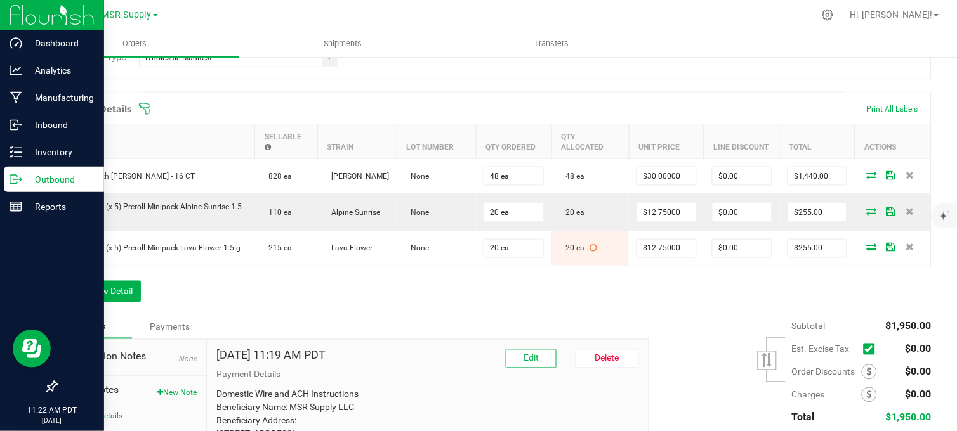
click at [440, 315] on div "Order Details Print All Labels Item Sellable Strain Lot Number Qty Ordered Qty …" at bounding box center [493, 204] width 875 height 223
drag, startPoint x: 314, startPoint y: 301, endPoint x: 327, endPoint y: 301, distance: 13.3
click at [314, 301] on div "Order Details Print All Labels Item Sellable Strain Lot Number Qty Ordered Qty …" at bounding box center [493, 204] width 875 height 223
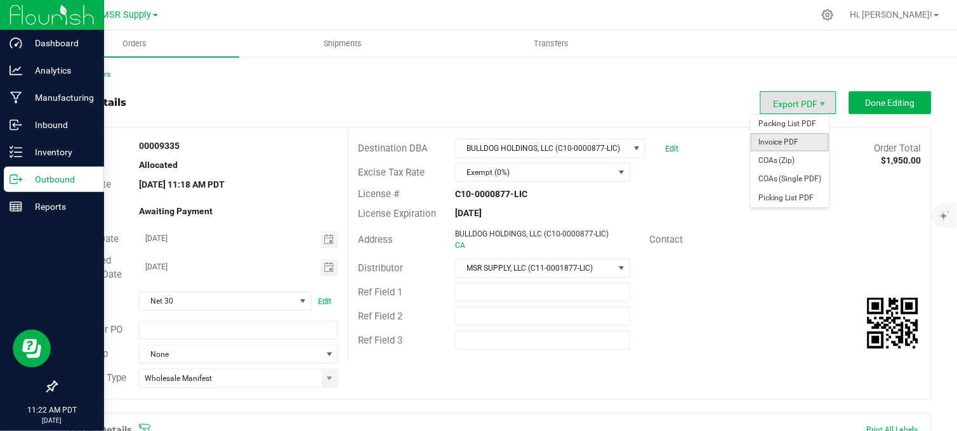
click at [778, 138] on span "Invoice PDF" at bounding box center [789, 142] width 79 height 18
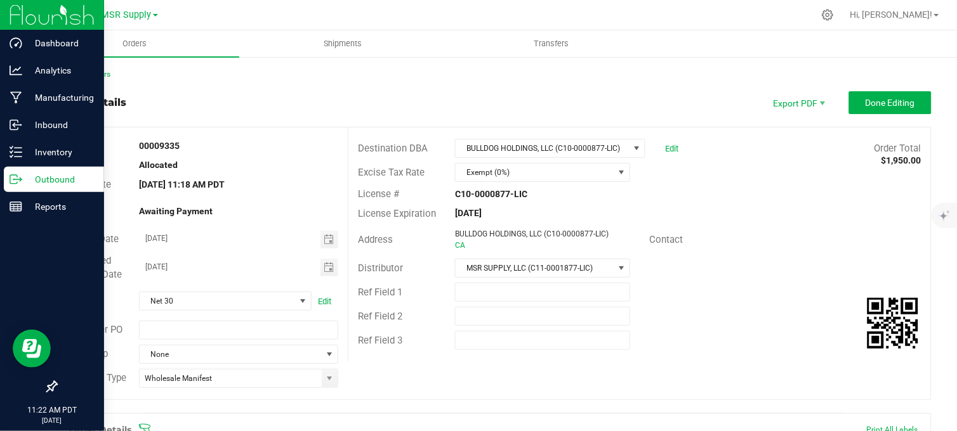
click at [402, 74] on div "Back to Orders" at bounding box center [493, 74] width 875 height 11
drag, startPoint x: 15, startPoint y: 179, endPoint x: 49, endPoint y: 181, distance: 34.3
click at [15, 179] on icon at bounding box center [16, 179] width 13 height 13
drag, startPoint x: 20, startPoint y: 181, endPoint x: 90, endPoint y: 185, distance: 70.5
click at [20, 181] on icon at bounding box center [21, 181] width 2 height 2
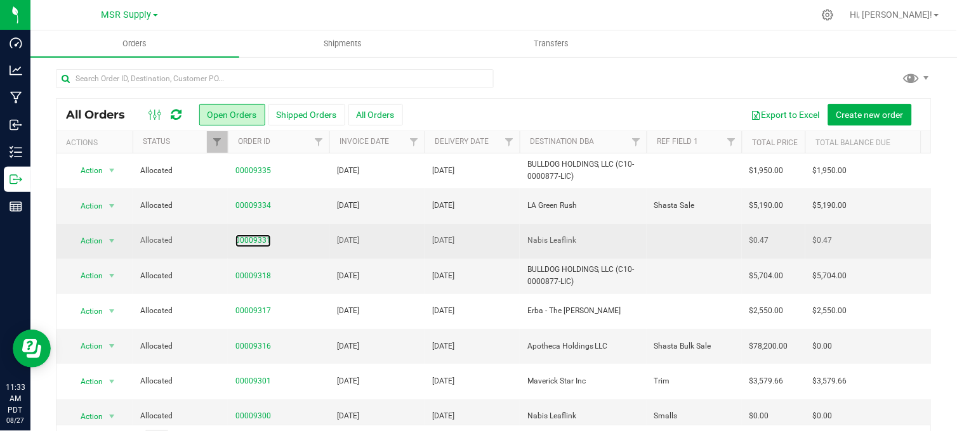
click at [254, 240] on link "00009331" at bounding box center [253, 241] width 36 height 12
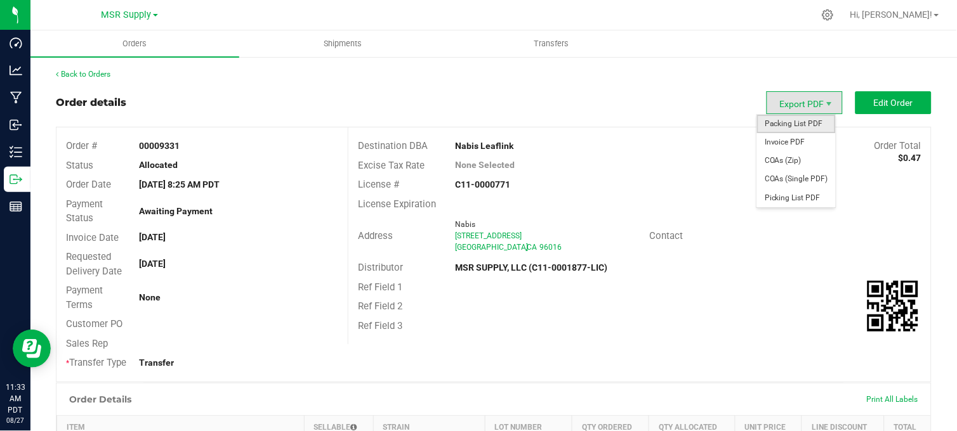
click at [778, 125] on span "Packing List PDF" at bounding box center [796, 124] width 79 height 18
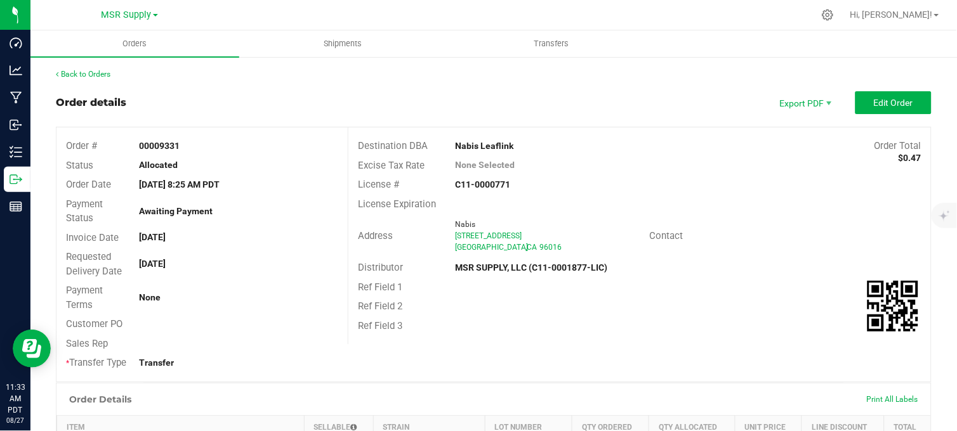
click at [417, 106] on div "Order details Export PDF Edit Order" at bounding box center [493, 102] width 875 height 23
click at [478, 95] on div "Order details Export PDF Edit Order" at bounding box center [493, 102] width 875 height 23
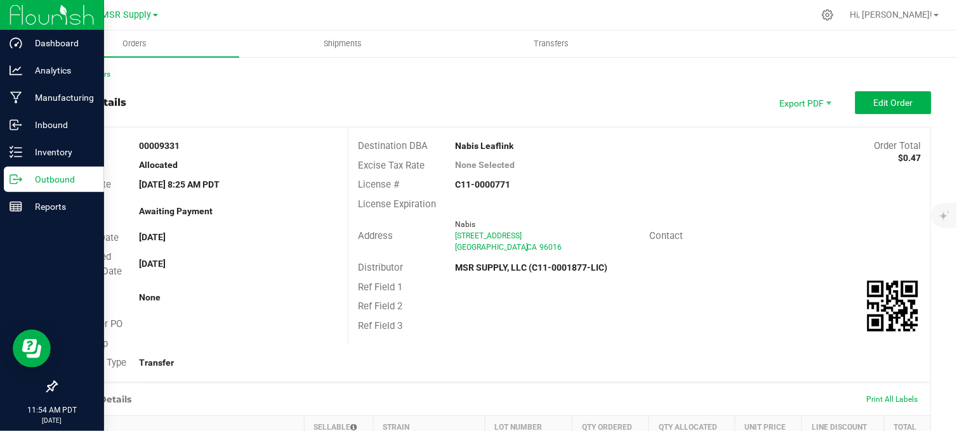
click at [25, 180] on p "Outbound" at bounding box center [60, 179] width 76 height 15
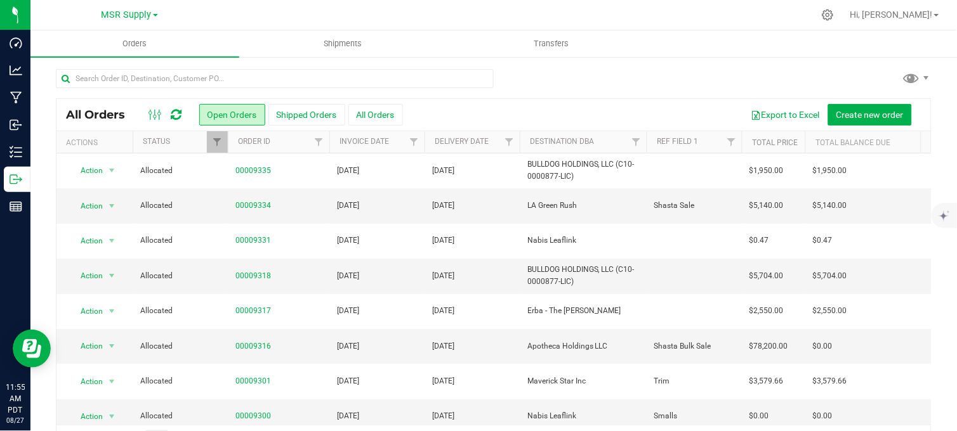
click at [601, 78] on div at bounding box center [493, 83] width 875 height 29
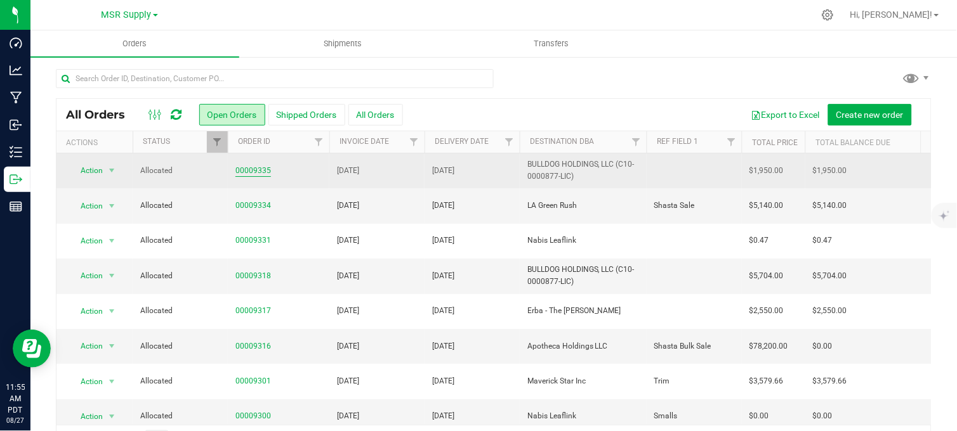
click at [256, 174] on link "00009335" at bounding box center [253, 171] width 36 height 12
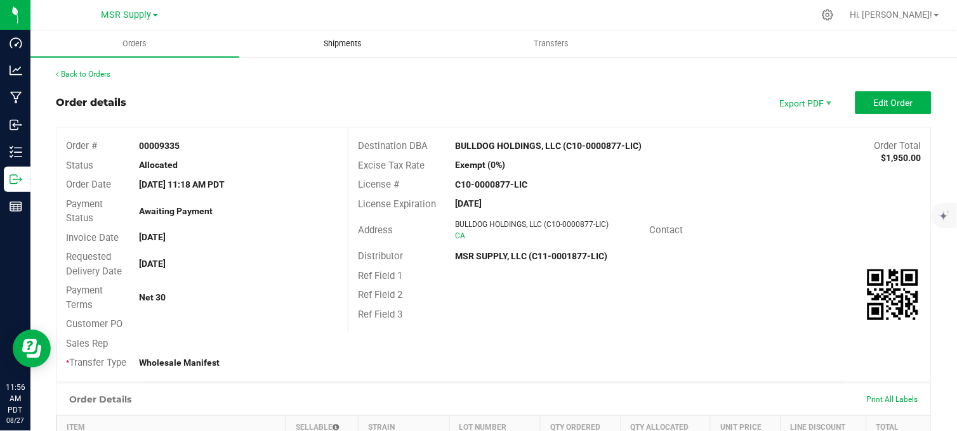
click at [341, 36] on uib-tab-heading "Shipments" at bounding box center [343, 43] width 207 height 25
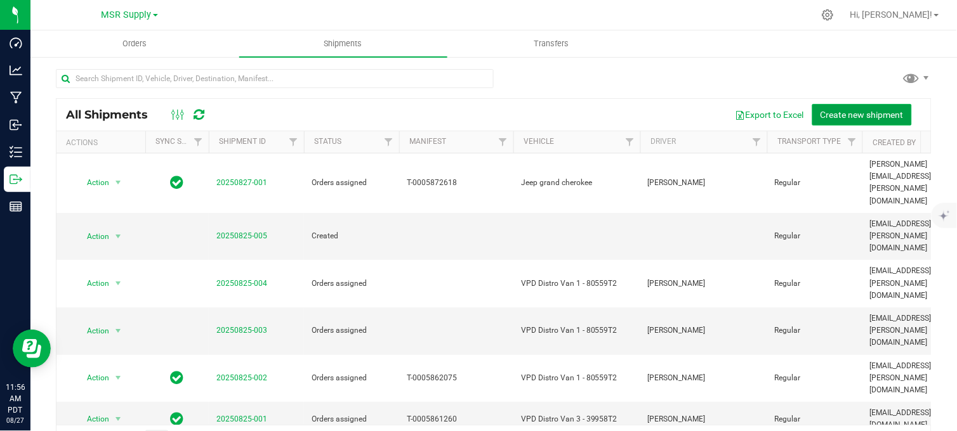
click at [847, 117] on span "Create new shipment" at bounding box center [861, 115] width 83 height 10
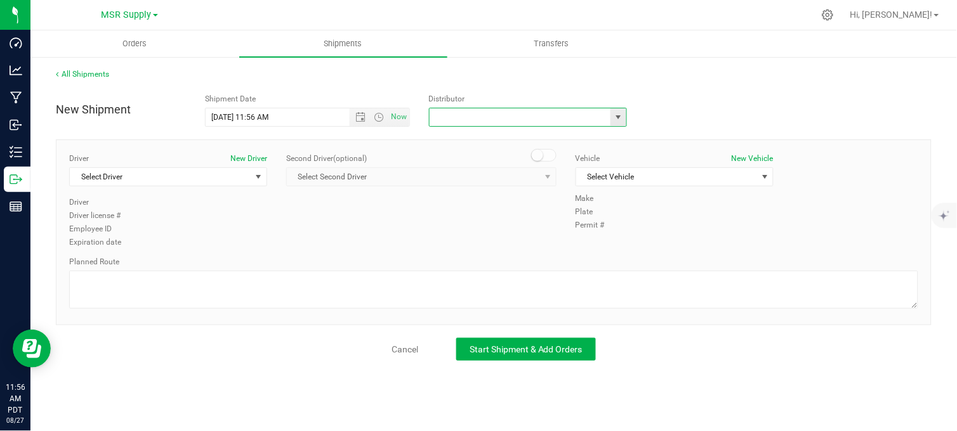
click at [491, 119] on input "text" at bounding box center [517, 117] width 176 height 18
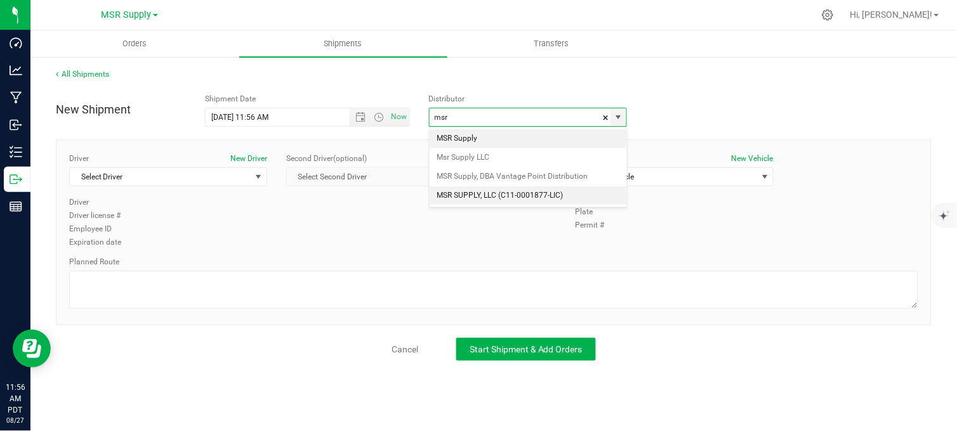
click at [487, 200] on li "MSR SUPPLY, LLC (C11-0001877-LIC)" at bounding box center [527, 195] width 197 height 19
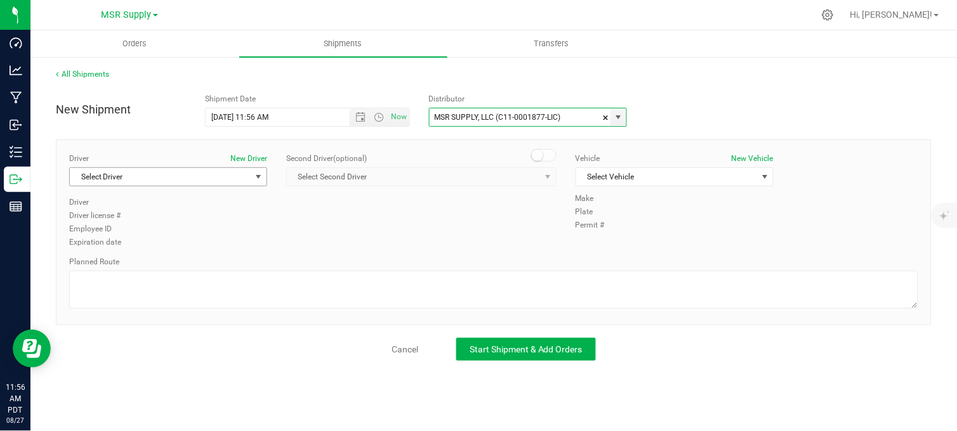
type input "MSR SUPPLY, LLC (C11-0001877-LIC)"
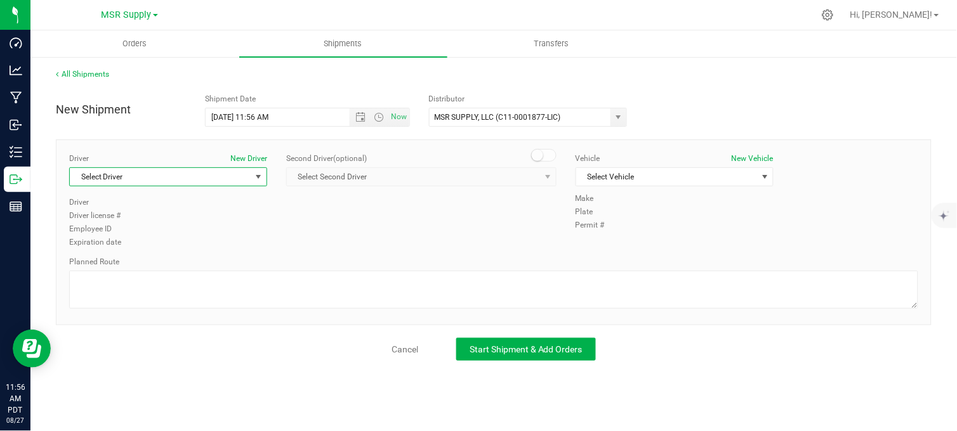
click at [189, 178] on span "Select Driver" at bounding box center [160, 177] width 181 height 18
click at [129, 224] on li "Doug Cox" at bounding box center [168, 230] width 197 height 19
type input "doug"
click at [633, 169] on span "Select Vehicle" at bounding box center [666, 177] width 181 height 18
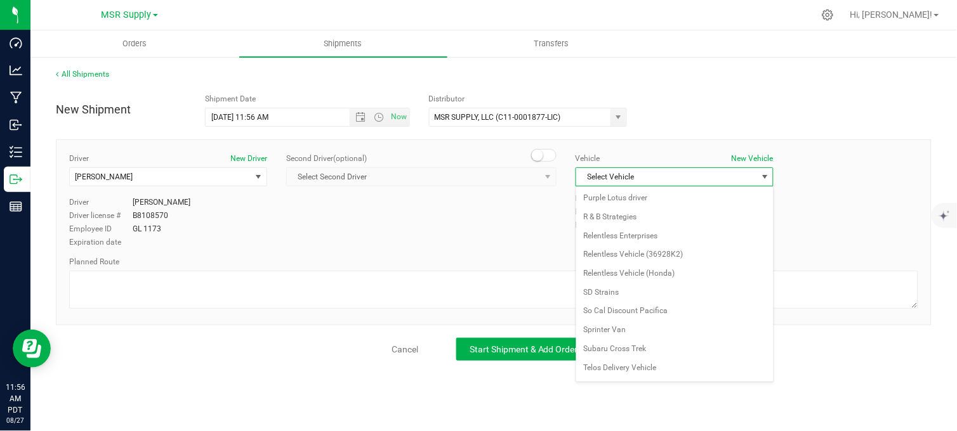
scroll to position [2238, 0]
click at [528, 225] on div "Driver New Driver Doug Cox Select Driver Doug Cox Driver Doug Cox Driver licens…" at bounding box center [494, 201] width 868 height 97
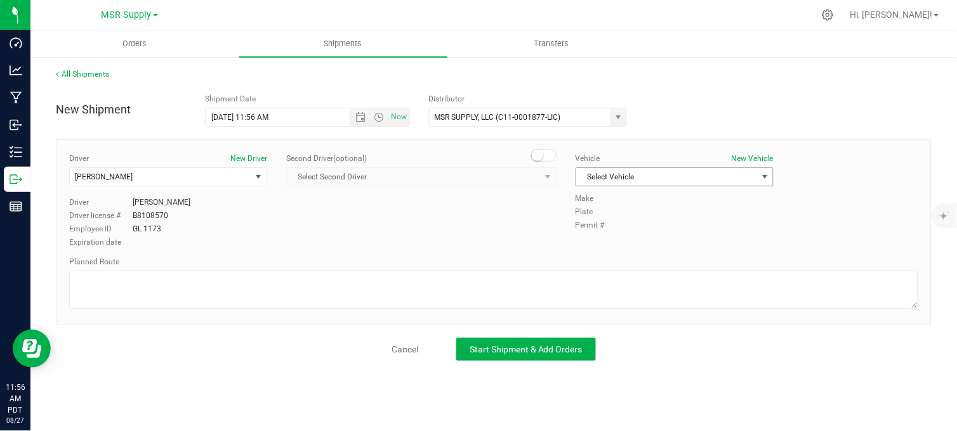
click at [637, 180] on span "Select Vehicle" at bounding box center [666, 177] width 181 height 18
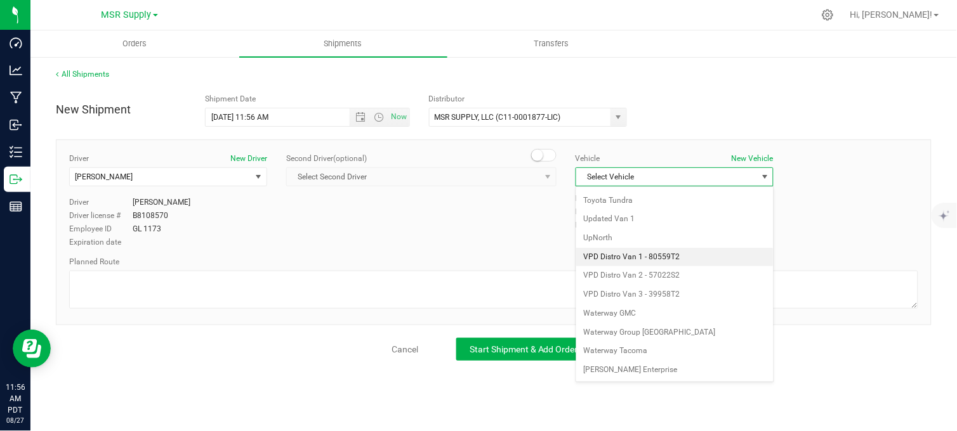
click at [650, 256] on li "VPD Distro Van 1 - 80559T2" at bounding box center [674, 257] width 197 height 19
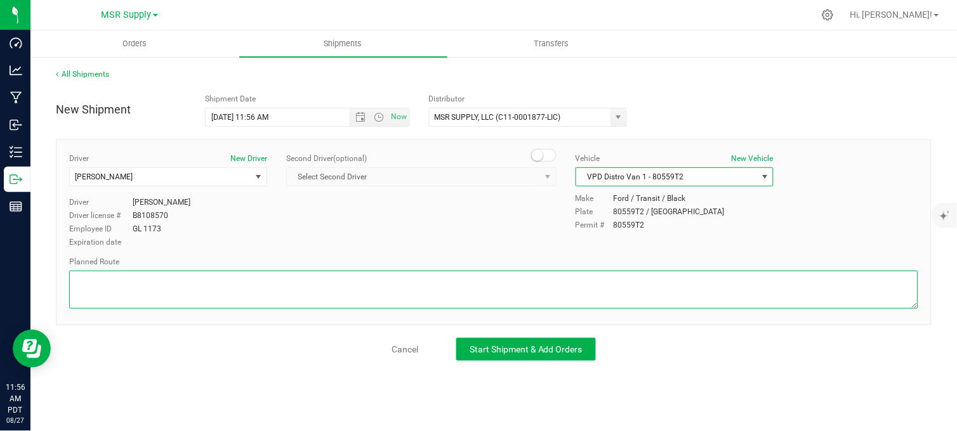
click at [545, 288] on textarea at bounding box center [493, 290] width 849 height 38
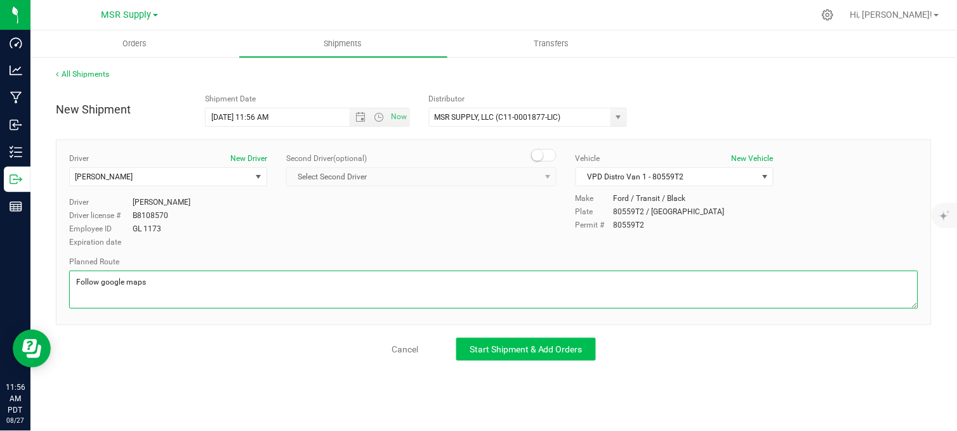
type textarea "Follow google maps"
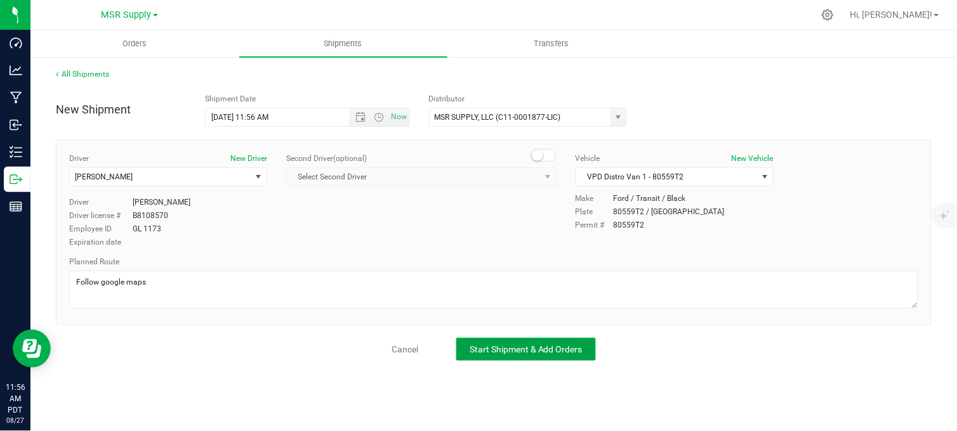
click at [523, 348] on span "Start Shipment & Add Orders" at bounding box center [525, 349] width 113 height 10
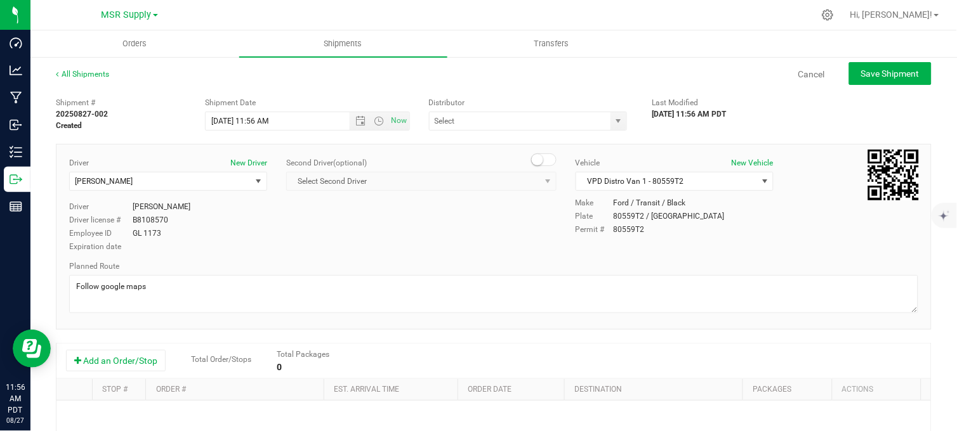
type input "MSR SUPPLY, LLC (C11-0001877-LIC)"
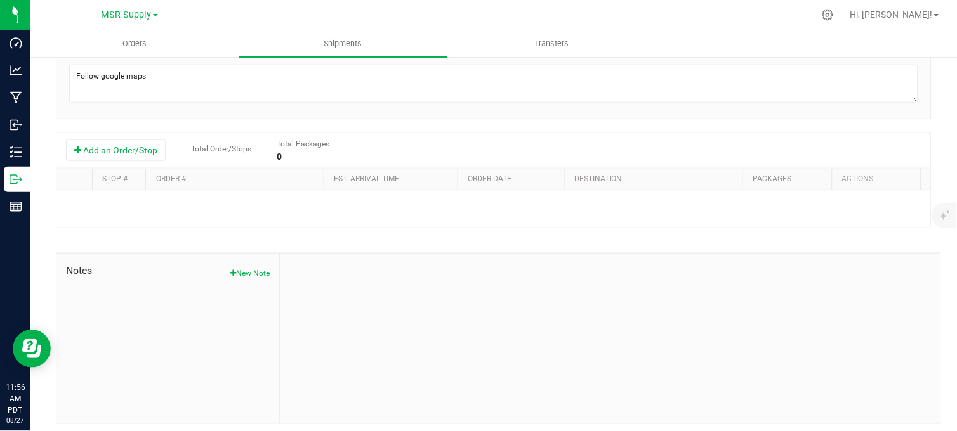
scroll to position [211, 0]
click at [116, 155] on button "Add an Order/Stop" at bounding box center [116, 150] width 100 height 22
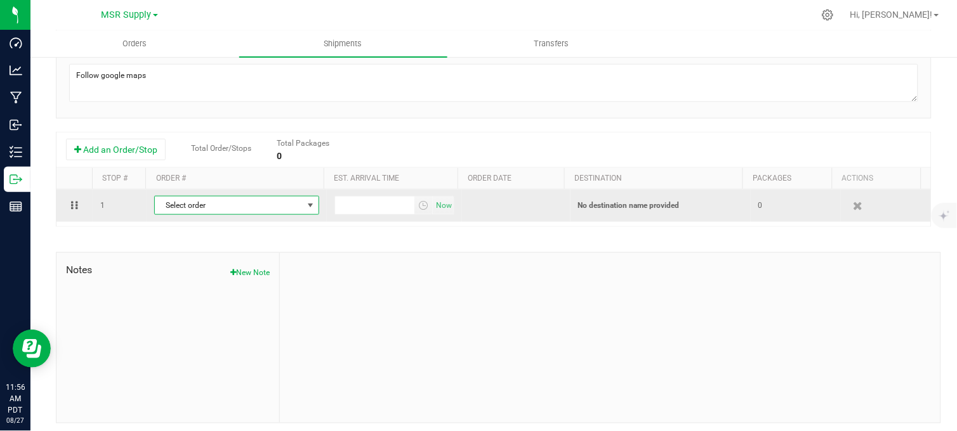
click at [243, 206] on span "Select order" at bounding box center [229, 206] width 148 height 18
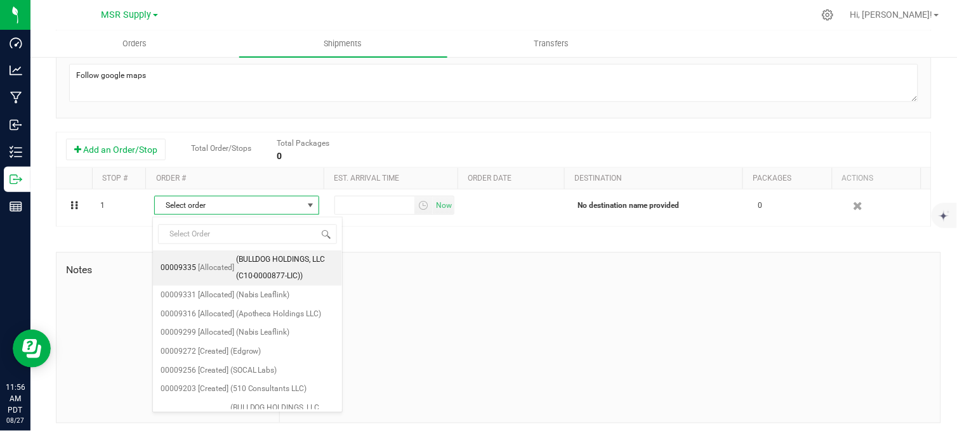
click at [276, 257] on span "(BULLDOG HOLDINGS, LLC (C10-0000877-LIC))" at bounding box center [285, 268] width 98 height 32
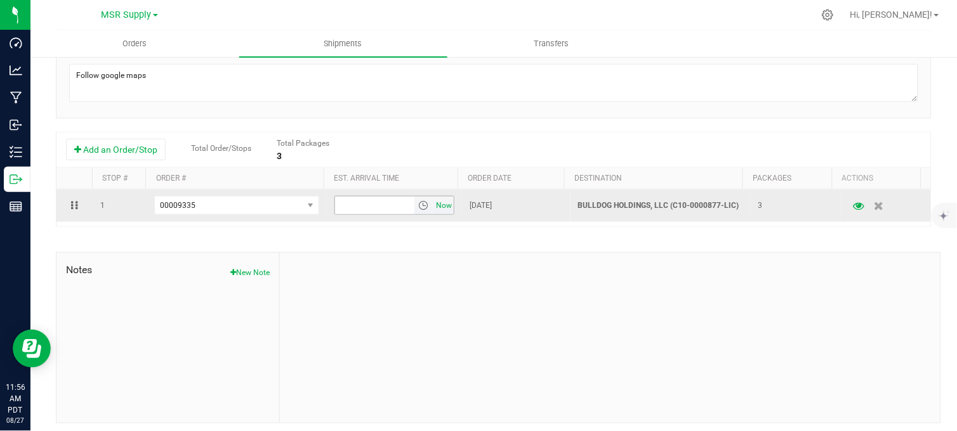
click at [442, 211] on span "Now" at bounding box center [444, 206] width 22 height 18
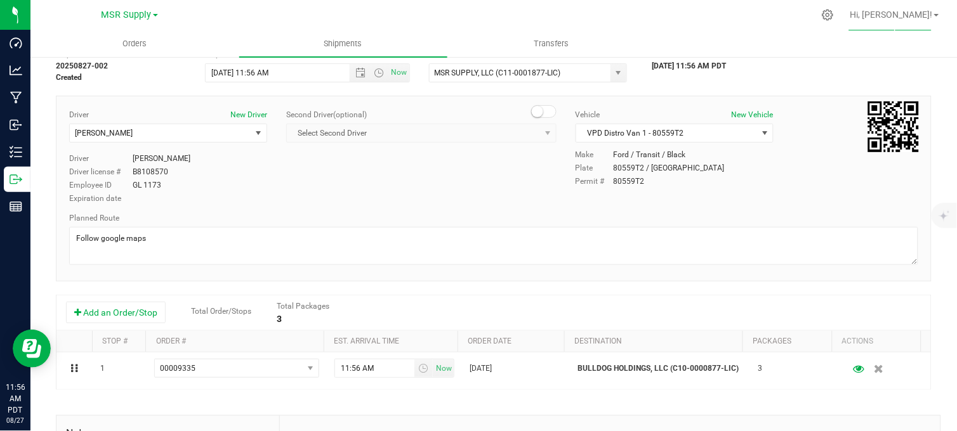
scroll to position [0, 0]
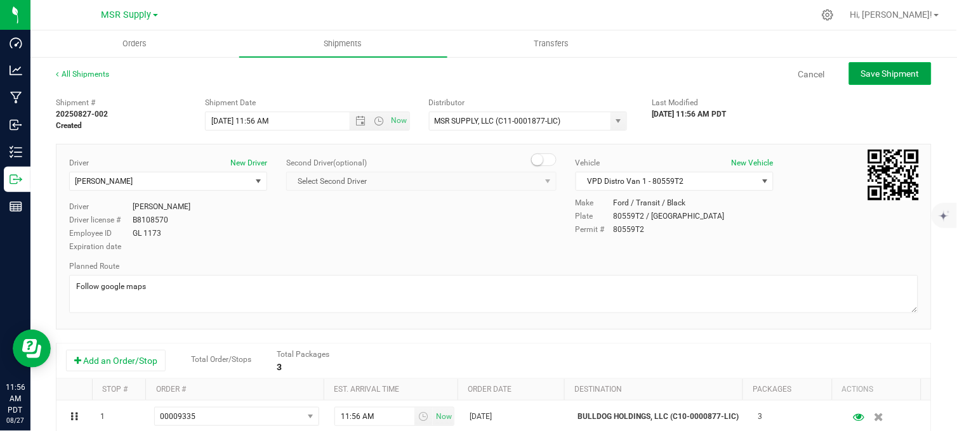
click at [880, 74] on span "Save Shipment" at bounding box center [890, 74] width 58 height 10
type input "8/27/2025 6:56 PM"
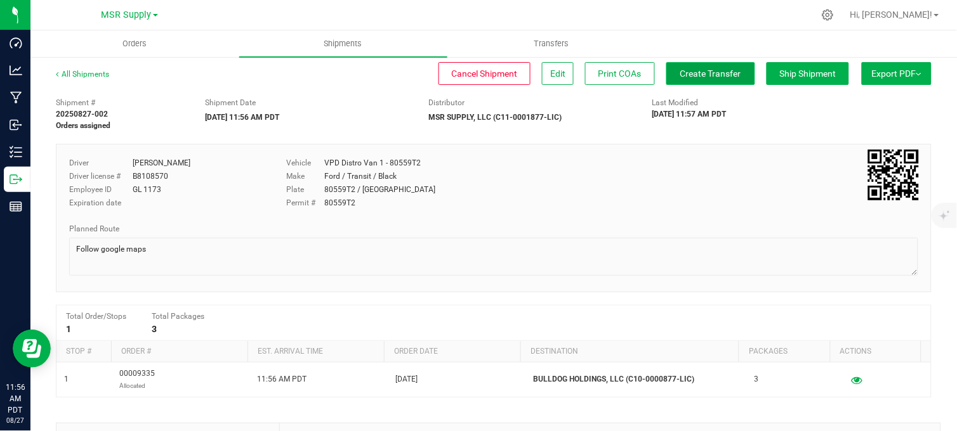
click at [680, 78] on span "Create Transfer" at bounding box center [710, 74] width 61 height 10
